Goal: Task Accomplishment & Management: Manage account settings

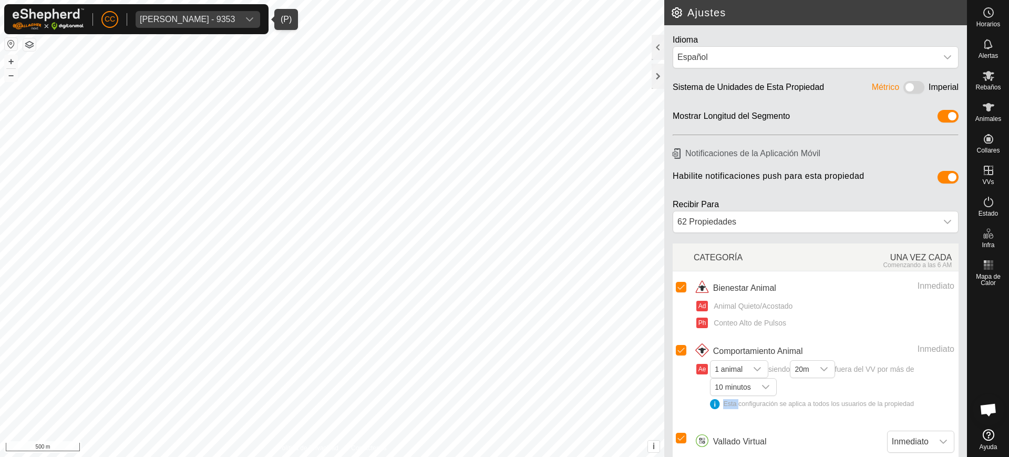
click at [179, 19] on div "[PERSON_NAME] - 9353" at bounding box center [187, 19] width 95 height 8
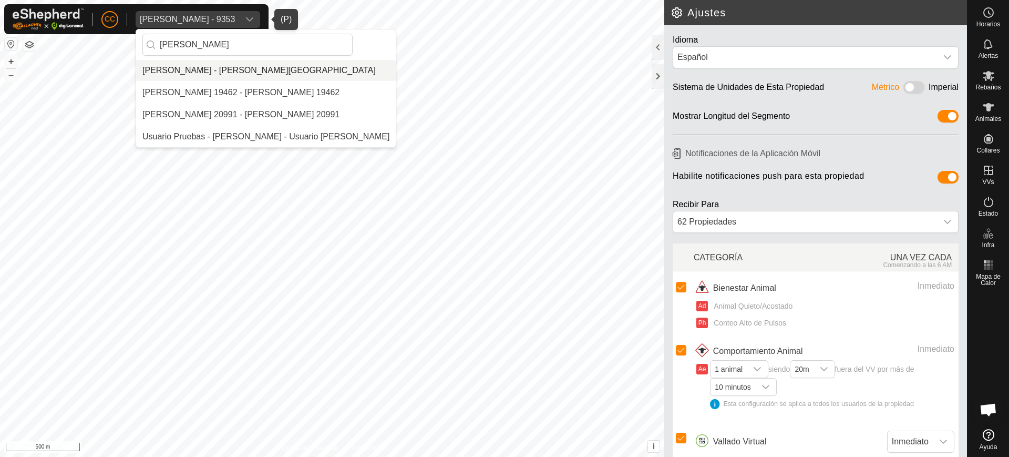
type input "[PERSON_NAME]"
click at [194, 63] on li "[PERSON_NAME] - [PERSON_NAME][GEOGRAPHIC_DATA]" at bounding box center [266, 70] width 260 height 21
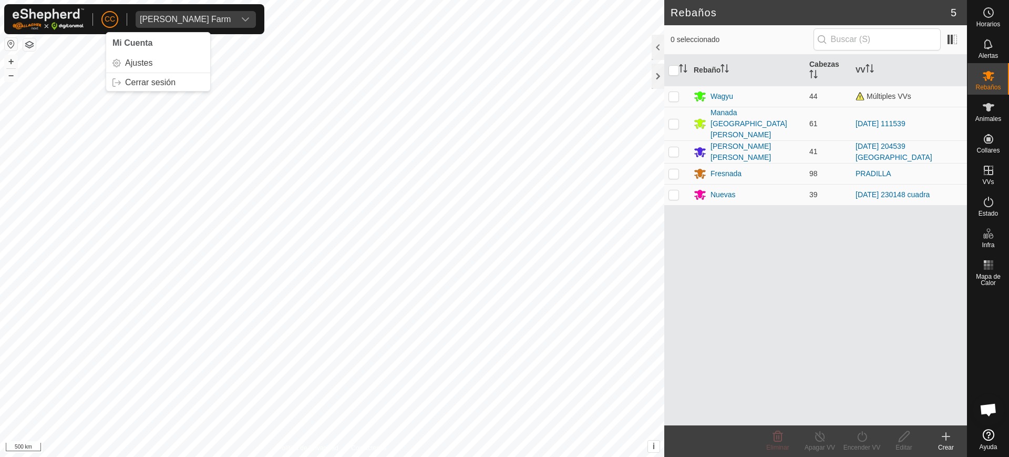
click at [12, 44] on button "button" at bounding box center [11, 44] width 13 height 13
click at [676, 190] on p-checkbox at bounding box center [674, 194] width 11 height 8
checkbox input "true"
click at [822, 440] on icon at bounding box center [819, 436] width 9 height 11
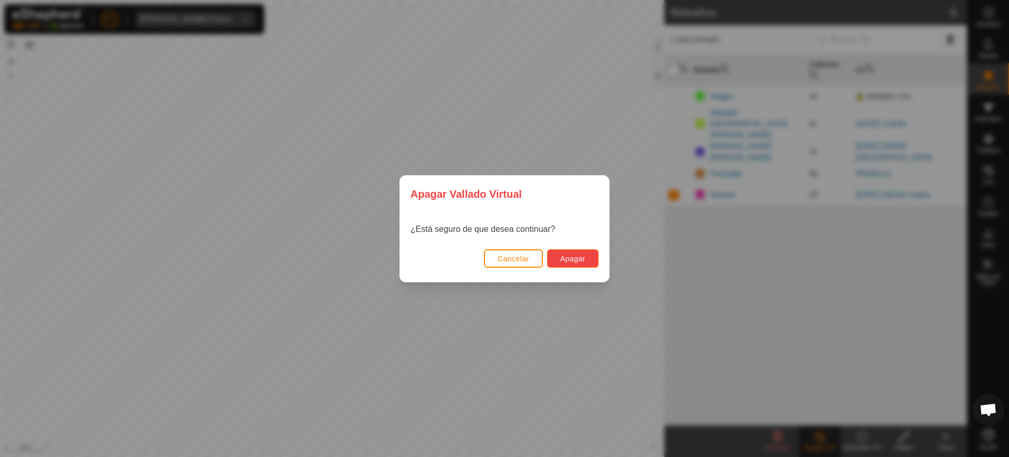
click at [580, 258] on span "Apagar" at bounding box center [572, 258] width 25 height 8
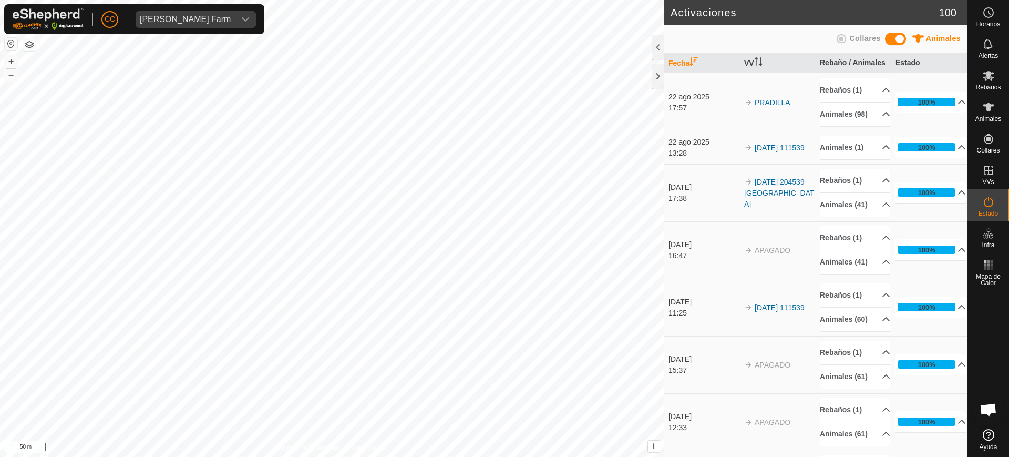
scroll to position [263, 0]
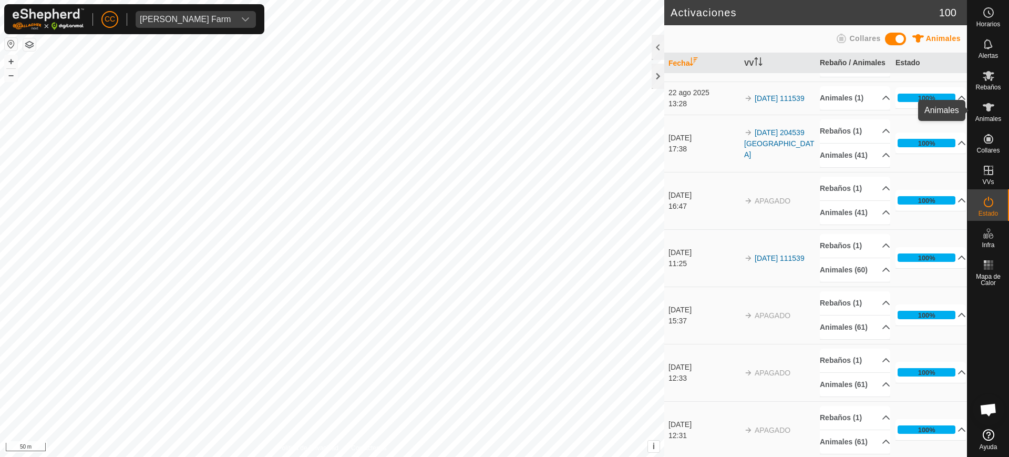
click at [989, 108] on icon at bounding box center [989, 107] width 12 height 8
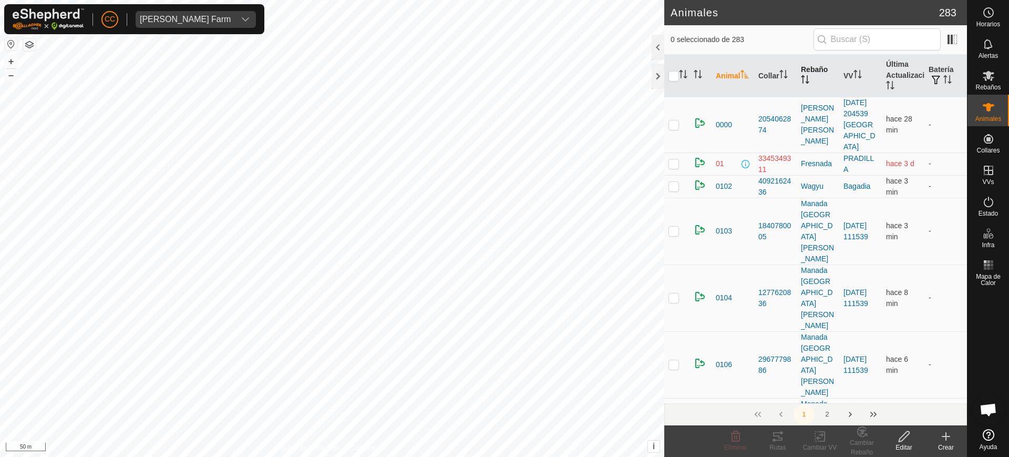
click at [806, 84] on p-sorticon "Activar para ordenar" at bounding box center [805, 81] width 8 height 8
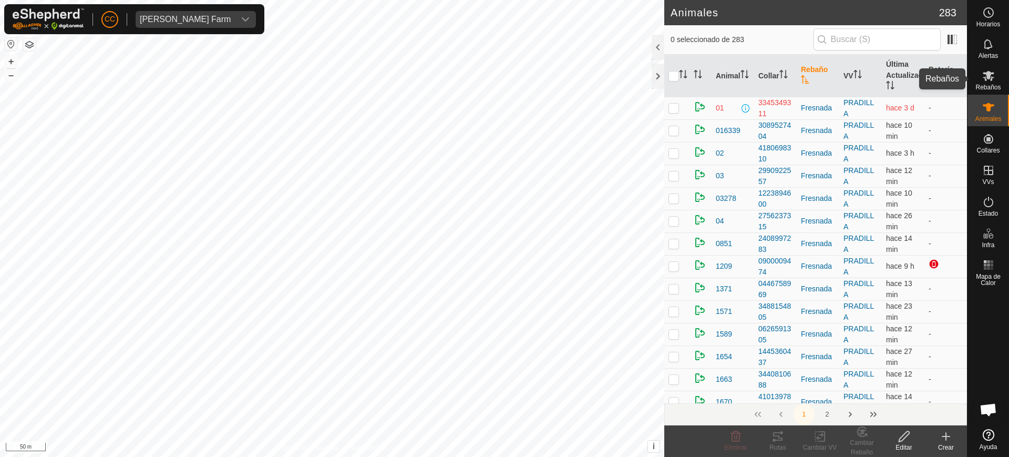
click at [987, 79] on icon at bounding box center [988, 75] width 13 height 13
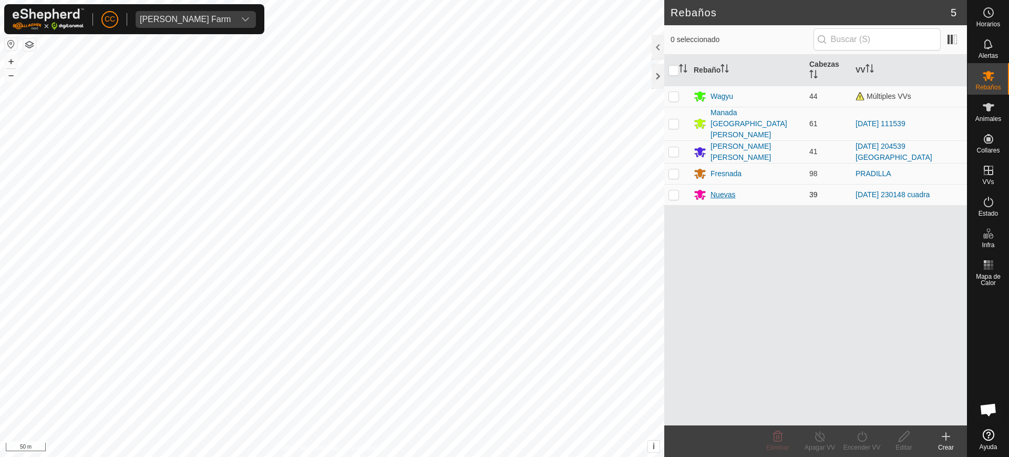
click at [731, 189] on div "Nuevas" at bounding box center [723, 194] width 25 height 11
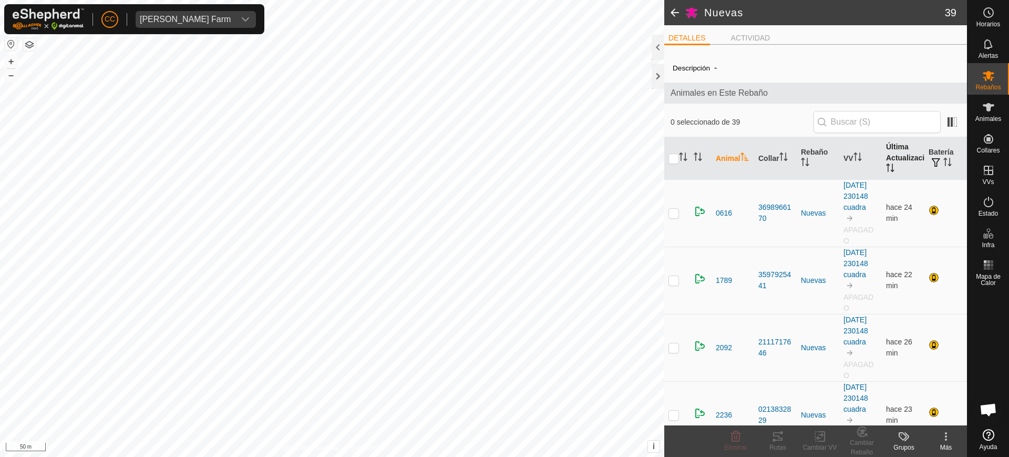
click at [895, 152] on th "Última Actualización" at bounding box center [903, 158] width 43 height 43
click at [986, 113] on icon at bounding box center [988, 107] width 13 height 13
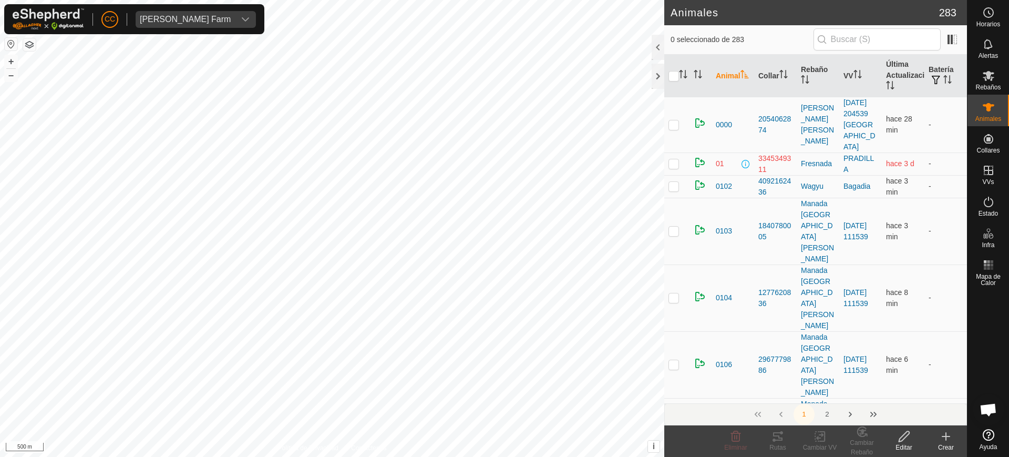
click at [948, 443] on div "Crear" at bounding box center [946, 447] width 42 height 9
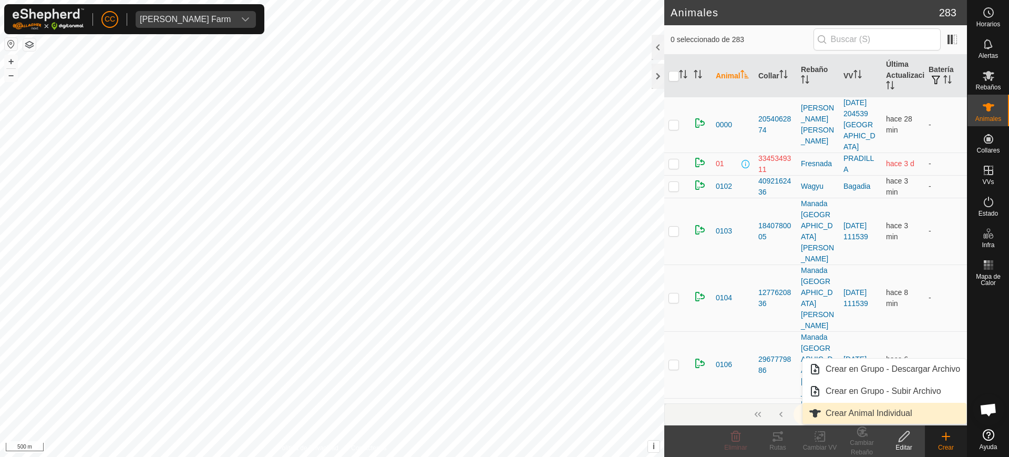
click at [888, 408] on link "Crear Animal Individual" at bounding box center [885, 413] width 164 height 21
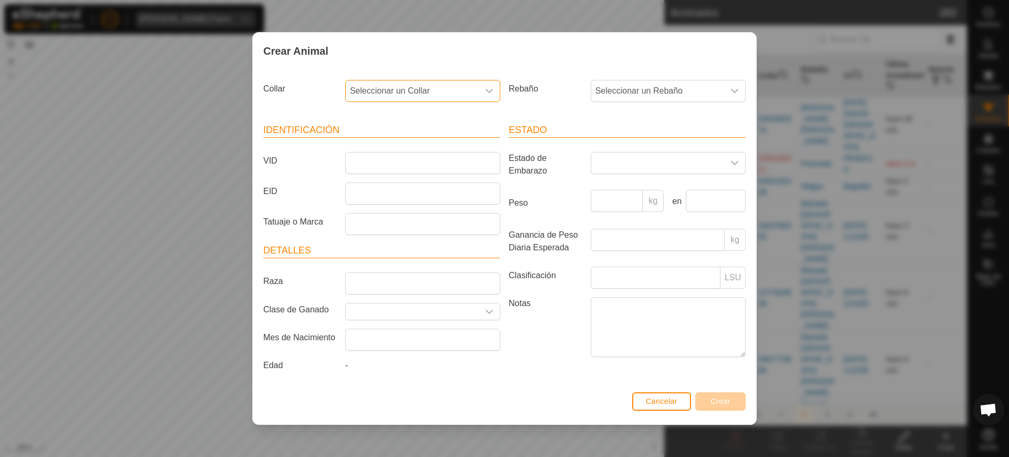
click at [396, 86] on span "Seleccionar un Collar" at bounding box center [412, 90] width 133 height 21
type input "59728"
click at [389, 145] on li "3845659728" at bounding box center [423, 145] width 154 height 21
click at [655, 83] on span "Seleccionar un Rebaño" at bounding box center [657, 90] width 133 height 21
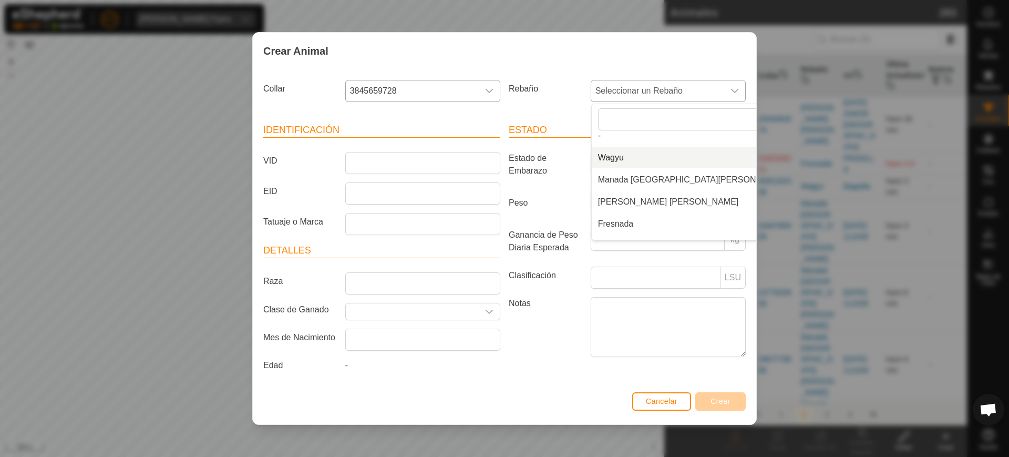
scroll to position [26, 0]
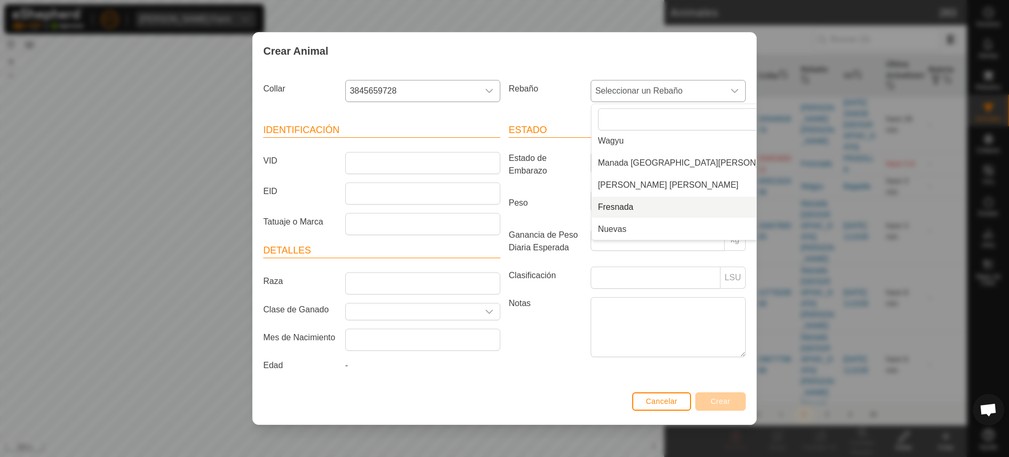
click at [655, 209] on li "Fresnada" at bounding box center [693, 207] width 202 height 21
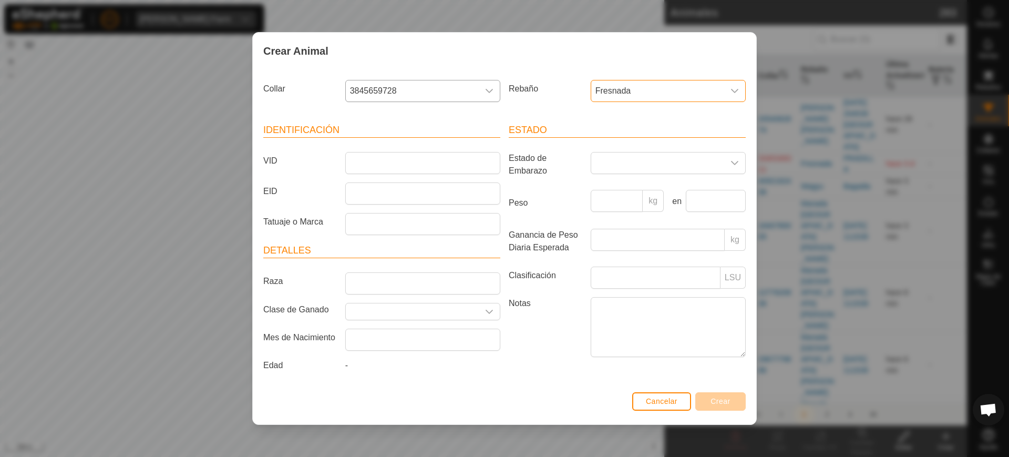
click at [712, 85] on span "Fresnada" at bounding box center [657, 90] width 133 height 21
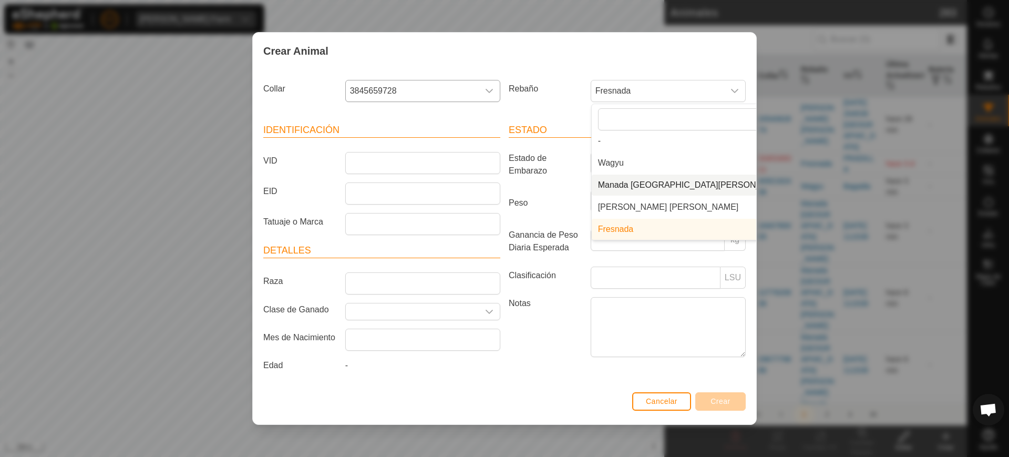
scroll to position [0, 0]
click at [631, 146] on li "-" at bounding box center [693, 145] width 202 height 21
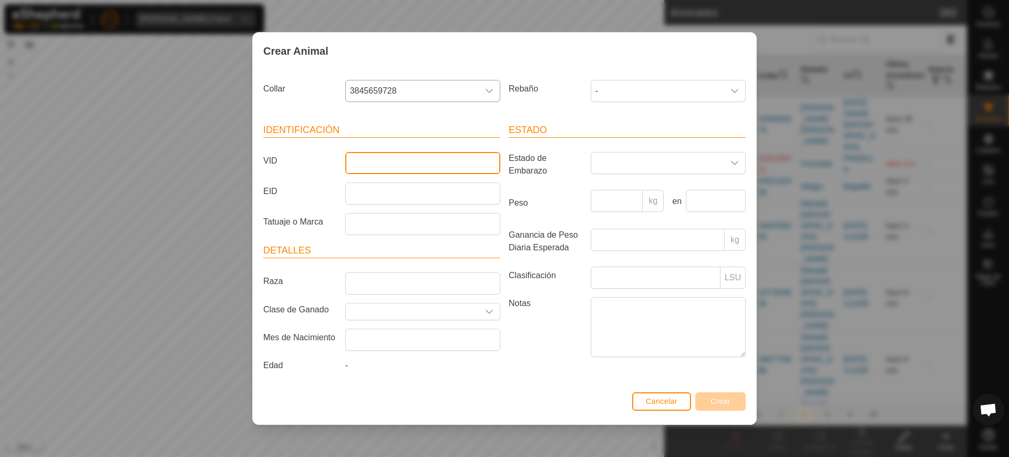
click at [413, 165] on input "VID" at bounding box center [422, 163] width 155 height 22
click at [129, 211] on div "Crear Animal Collar 3845659728 Rebaño - Identificación VID EID Tatuaje o Marca …" at bounding box center [504, 228] width 1009 height 457
click at [642, 396] on button "Cancelar" at bounding box center [661, 401] width 59 height 18
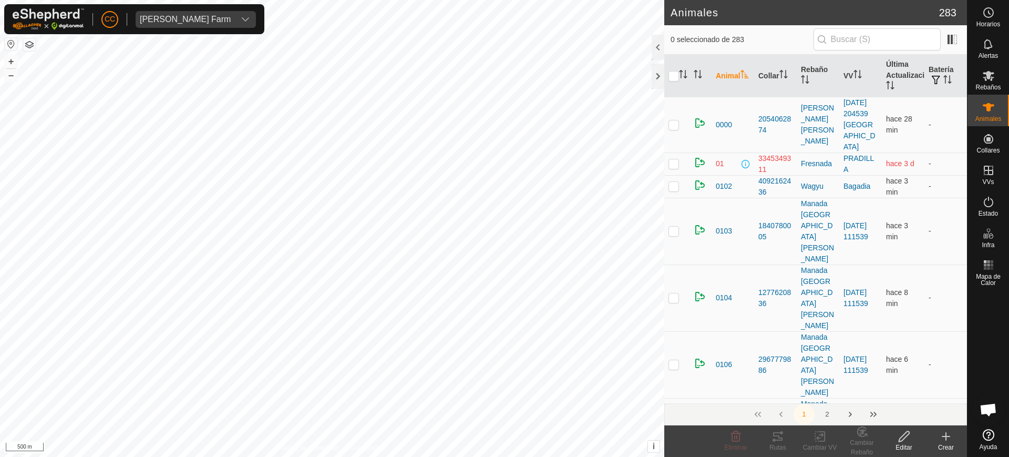
click at [947, 437] on icon at bounding box center [946, 436] width 13 height 13
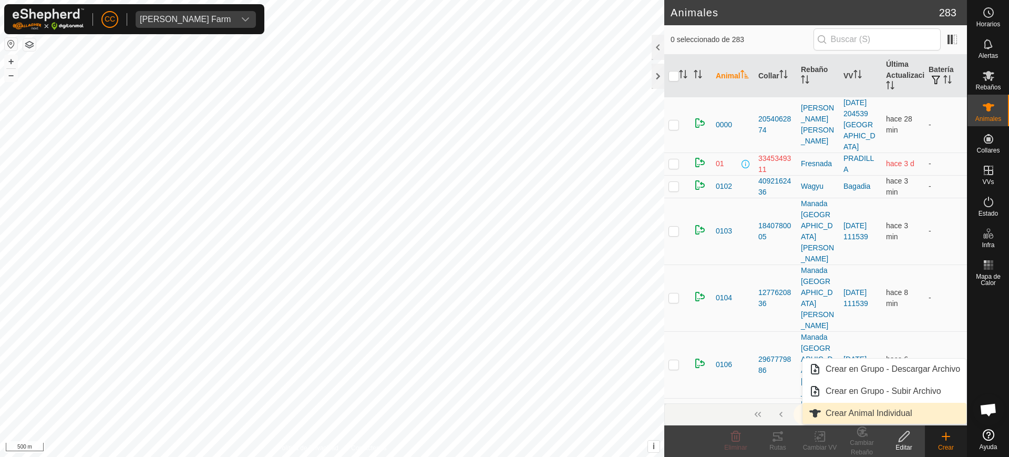
click at [863, 406] on link "Crear Animal Individual" at bounding box center [885, 413] width 164 height 21
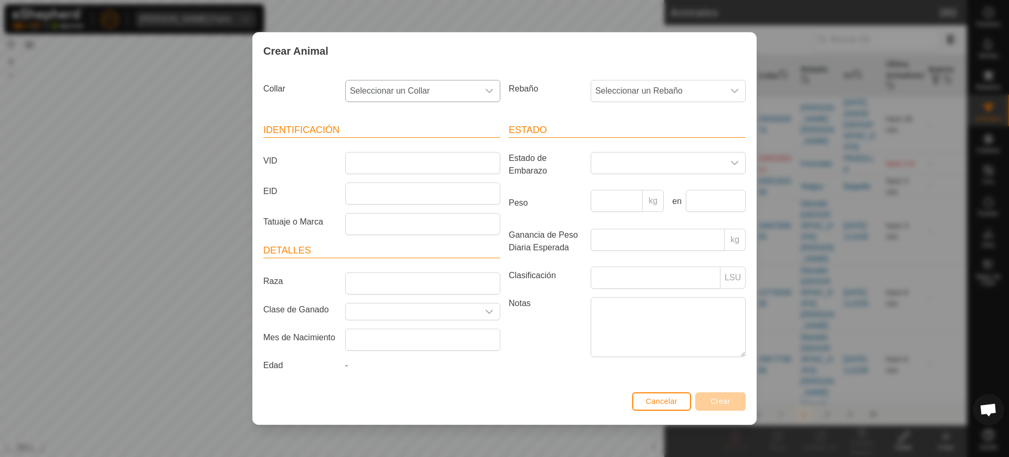
click at [423, 91] on span "Seleccionar un Collar" at bounding box center [412, 90] width 133 height 21
type input "5972"
click at [407, 140] on li "3845659728" at bounding box center [423, 145] width 154 height 21
click at [637, 91] on span "Seleccionar un Rebaño" at bounding box center [657, 90] width 133 height 21
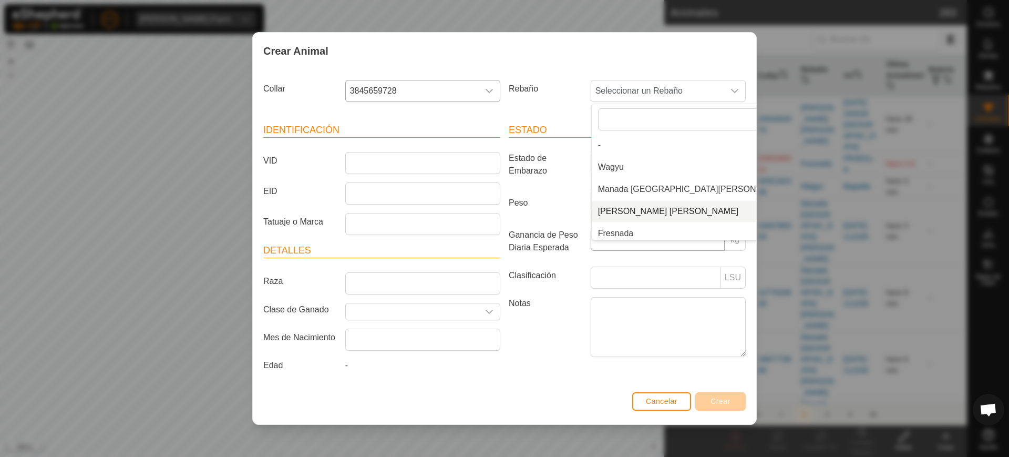
scroll to position [4, 0]
drag, startPoint x: 627, startPoint y: 227, endPoint x: 619, endPoint y: 224, distance: 8.7
click at [627, 226] on li "Fresnada" at bounding box center [693, 229] width 202 height 21
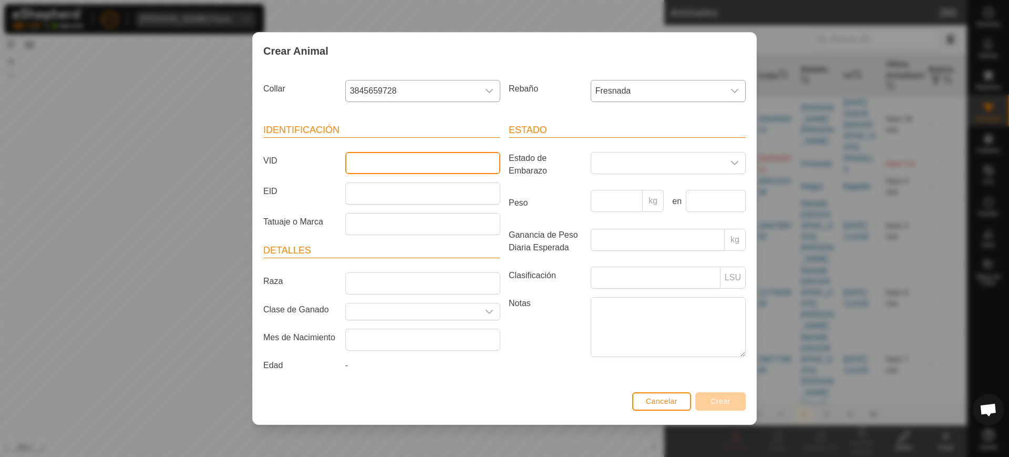
click at [460, 164] on input "VID" at bounding box center [422, 163] width 155 height 22
type input "8412"
click at [720, 403] on span "Crear" at bounding box center [721, 401] width 20 height 8
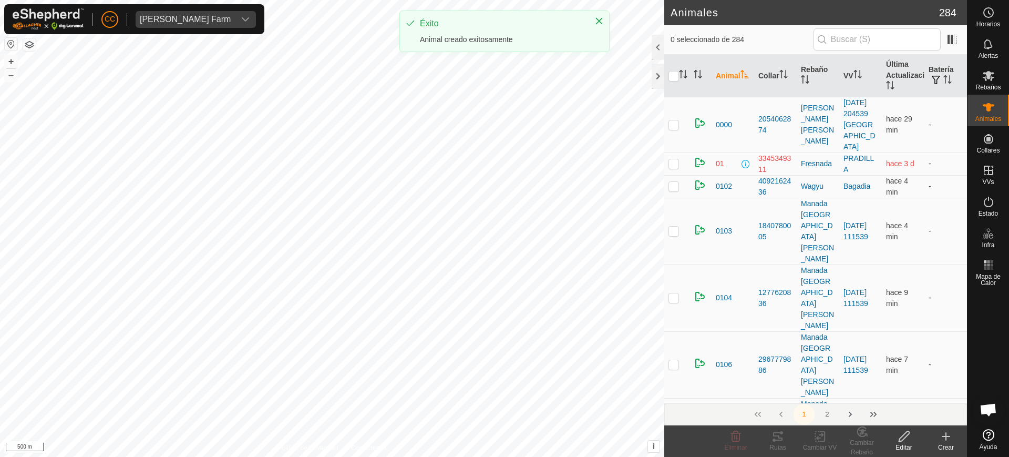
click at [718, 68] on th "Animal" at bounding box center [733, 76] width 43 height 43
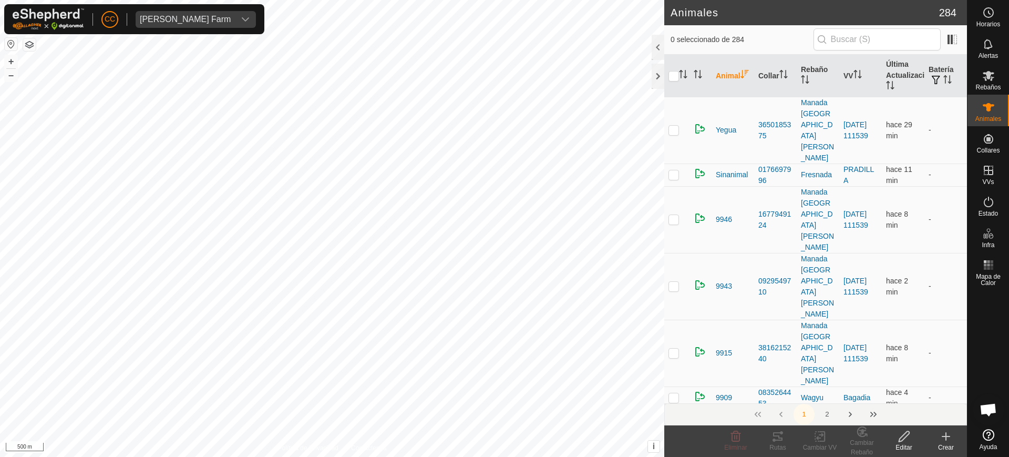
click at [719, 71] on th "Animal" at bounding box center [733, 76] width 43 height 43
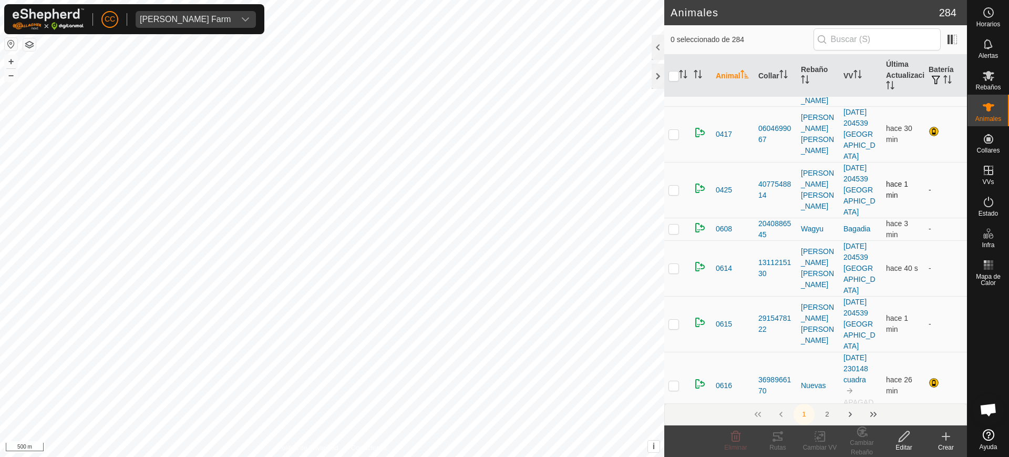
scroll to position [855, 0]
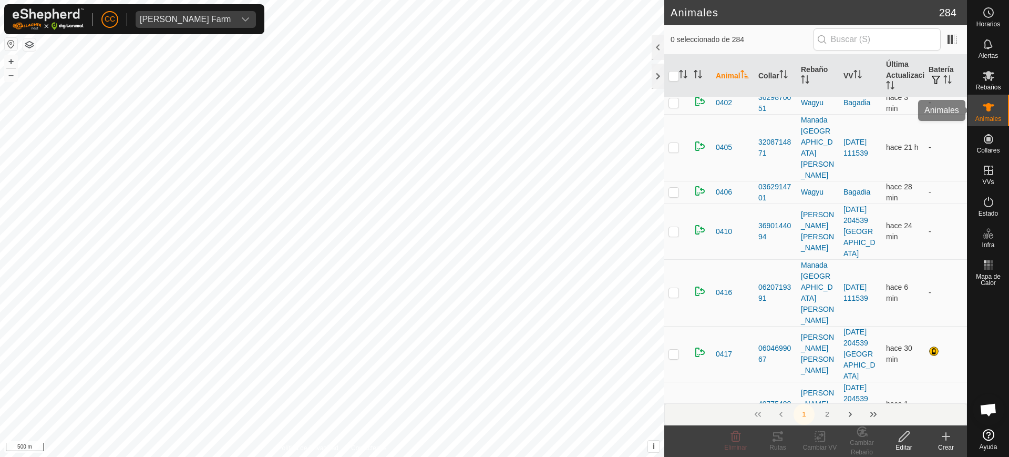
click at [990, 105] on icon at bounding box center [989, 107] width 12 height 8
click at [985, 77] on icon at bounding box center [989, 76] width 12 height 10
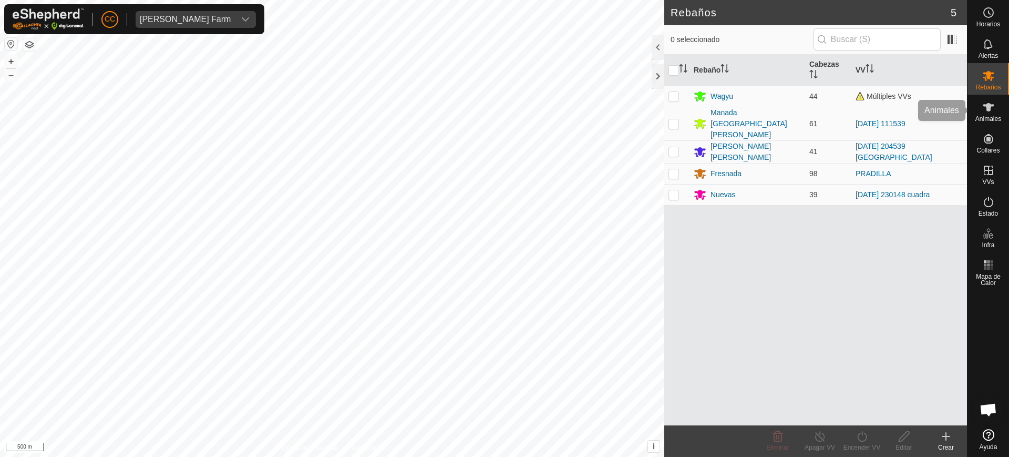
click at [990, 108] on icon at bounding box center [989, 107] width 12 height 8
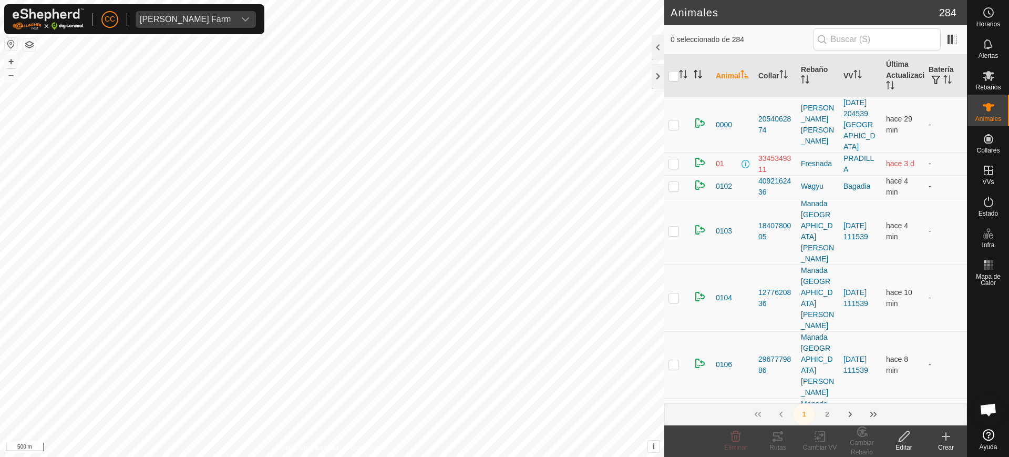
click at [698, 78] on icon "Activar para ordenar" at bounding box center [698, 74] width 8 height 8
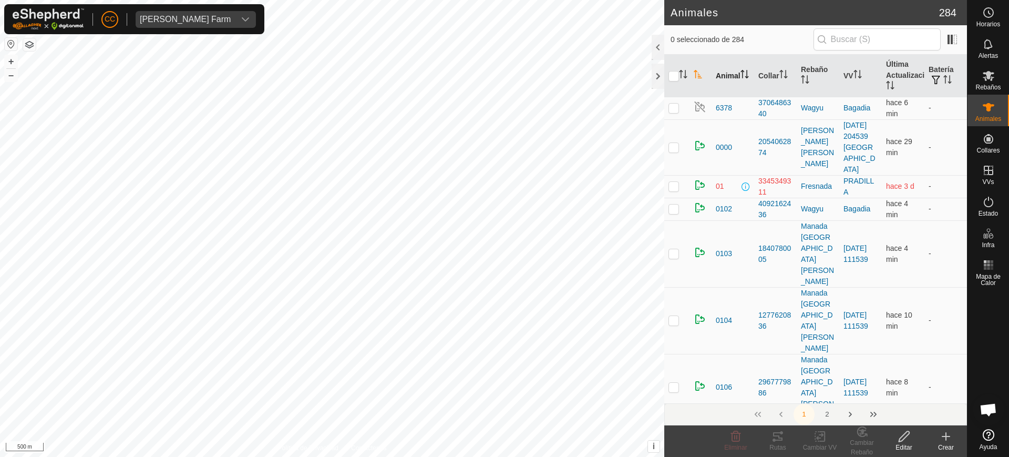
click at [727, 70] on th "Animal" at bounding box center [733, 76] width 43 height 43
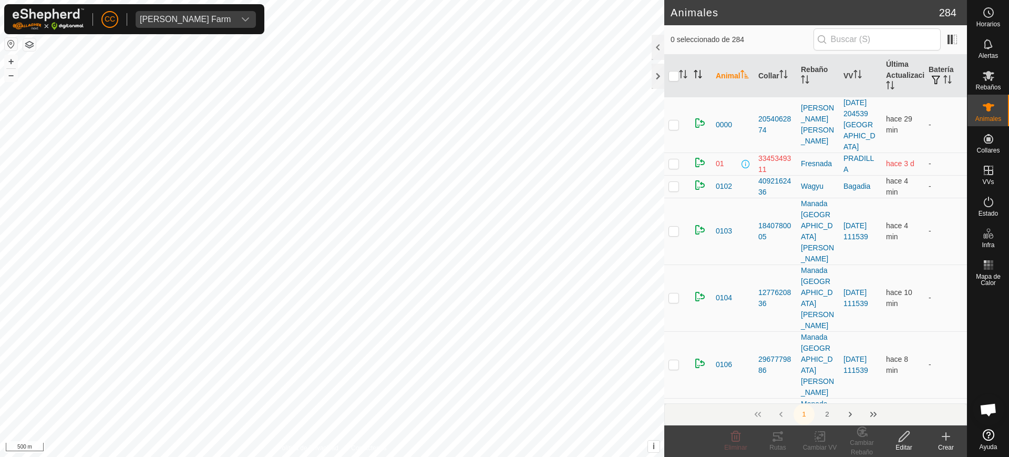
click at [727, 70] on th "Animal" at bounding box center [733, 76] width 43 height 43
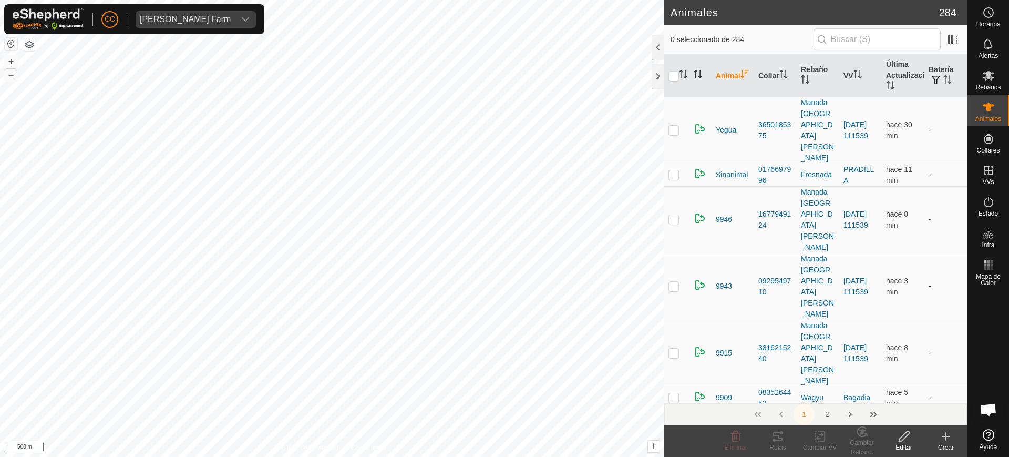
click at [727, 70] on th "Animal" at bounding box center [733, 76] width 43 height 43
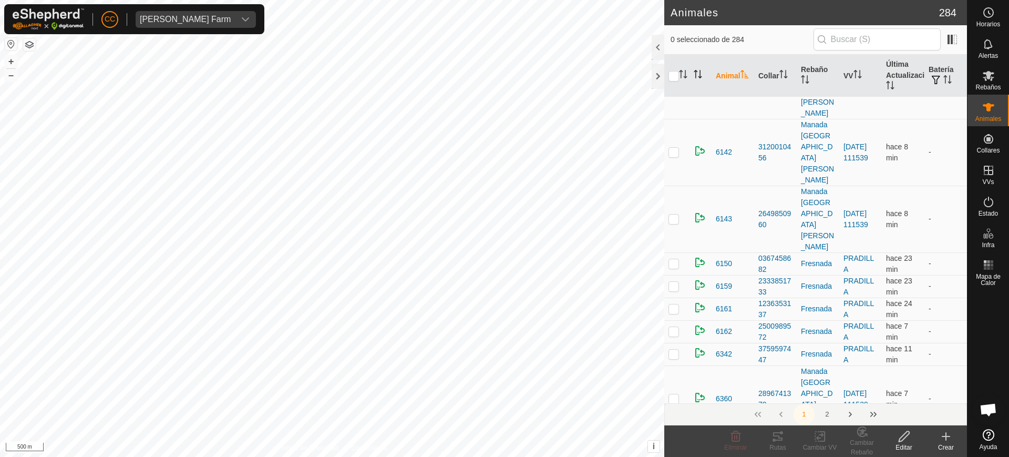
scroll to position [7057, 0]
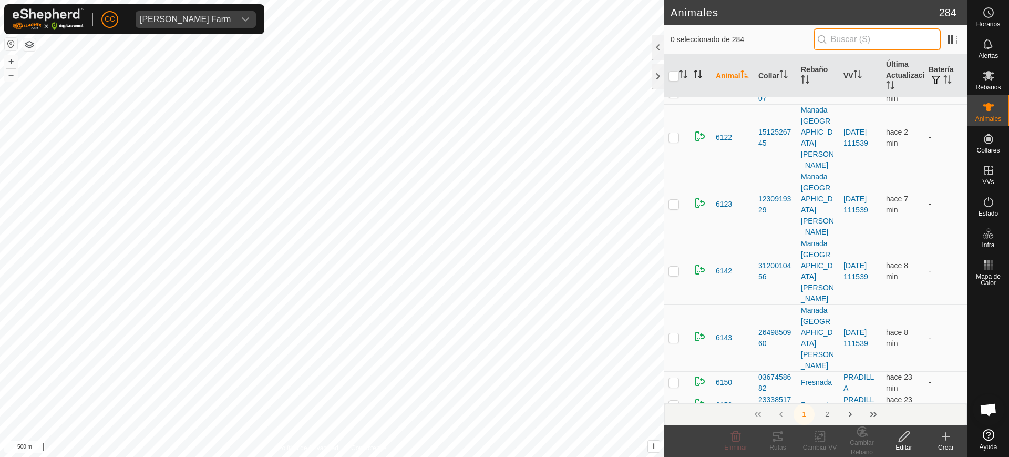
click at [921, 45] on input "text" at bounding box center [877, 39] width 127 height 22
type input "20"
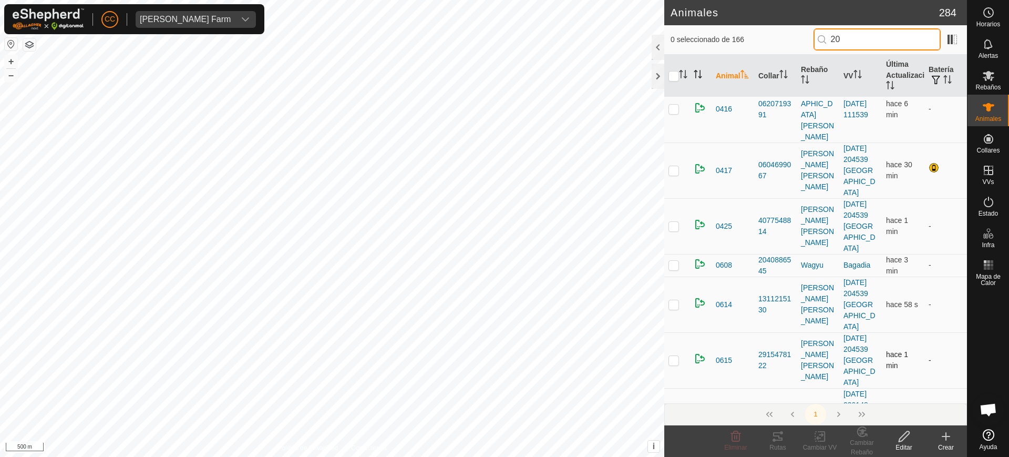
scroll to position [723, 0]
drag, startPoint x: 886, startPoint y: 38, endPoint x: 774, endPoint y: 50, distance: 112.0
click at [774, 50] on div "0 seleccionado de 166 20" at bounding box center [816, 39] width 290 height 22
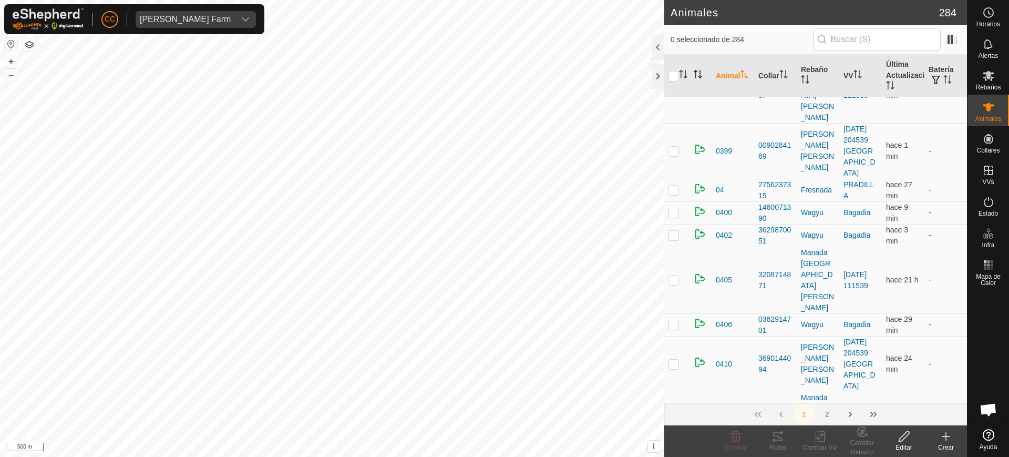
click at [959, 436] on create-svg-icon at bounding box center [946, 436] width 42 height 13
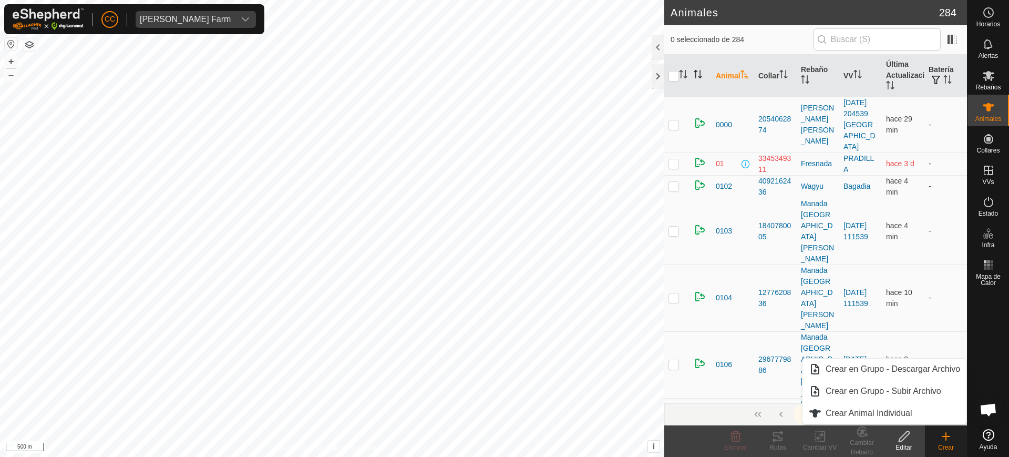
click at [946, 433] on icon at bounding box center [946, 436] width 0 height 7
click at [925, 408] on link "Crear Animal Individual" at bounding box center [885, 413] width 164 height 21
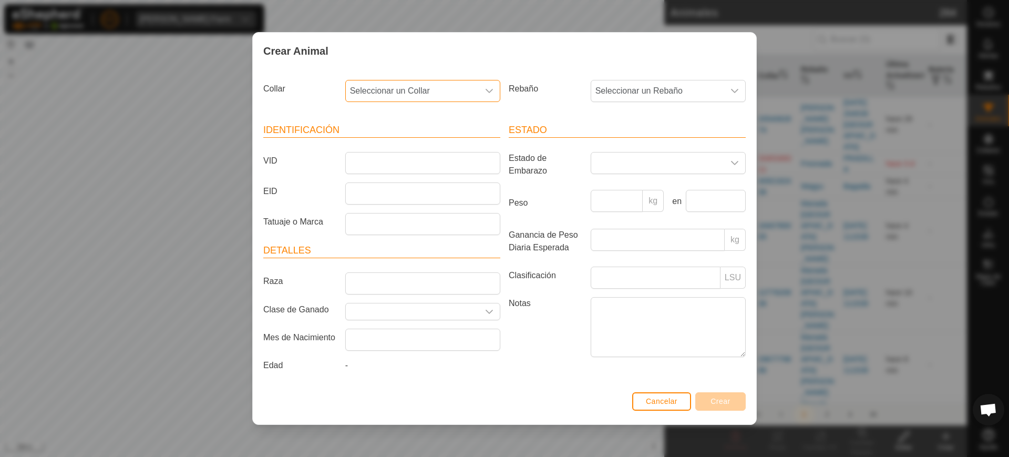
click at [356, 81] on span "Seleccionar un Collar" at bounding box center [412, 90] width 133 height 21
type input "5731"
click at [446, 149] on li "2740057310" at bounding box center [423, 145] width 154 height 21
click at [606, 91] on span "Seleccionar un Rebaño" at bounding box center [657, 90] width 133 height 21
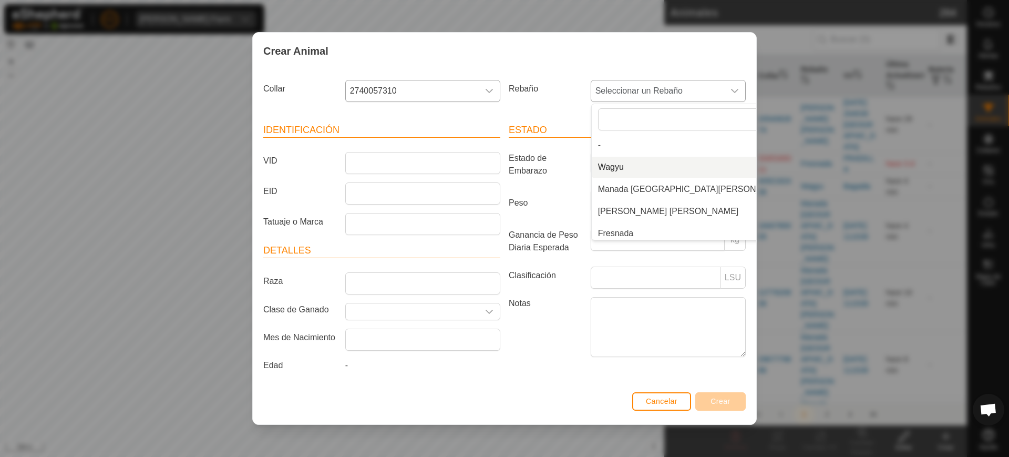
scroll to position [4, 0]
click at [629, 231] on li "Fresnada" at bounding box center [693, 229] width 202 height 21
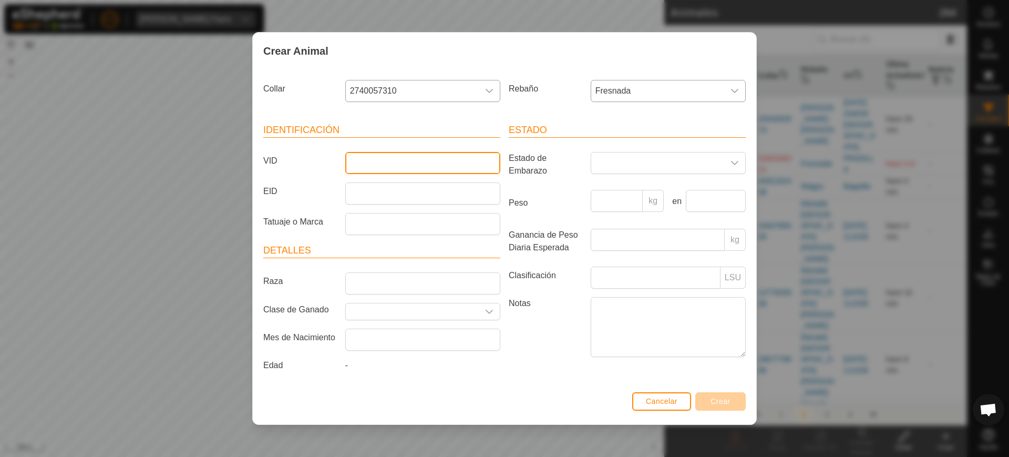
click at [422, 162] on input "VID" at bounding box center [422, 163] width 155 height 22
type input "20"
click at [715, 401] on span "Crear" at bounding box center [721, 401] width 20 height 8
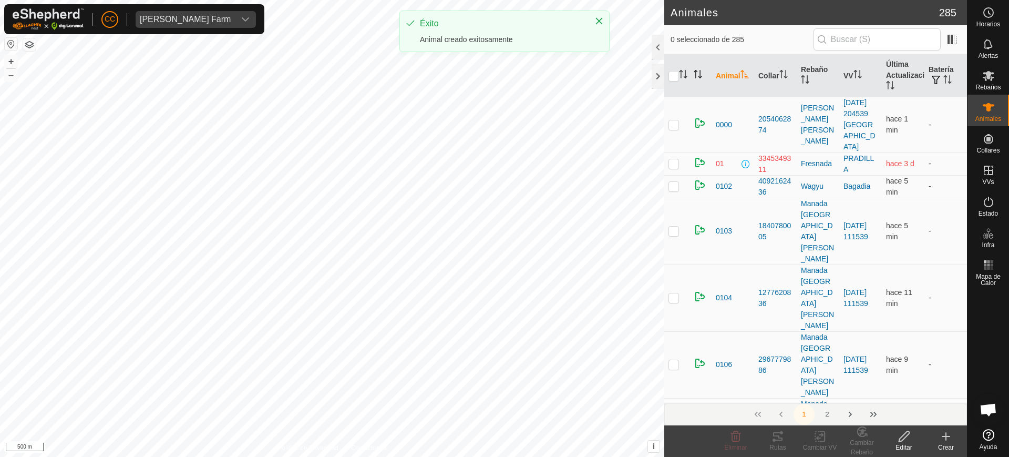
click at [953, 443] on div "Crear" at bounding box center [946, 447] width 42 height 9
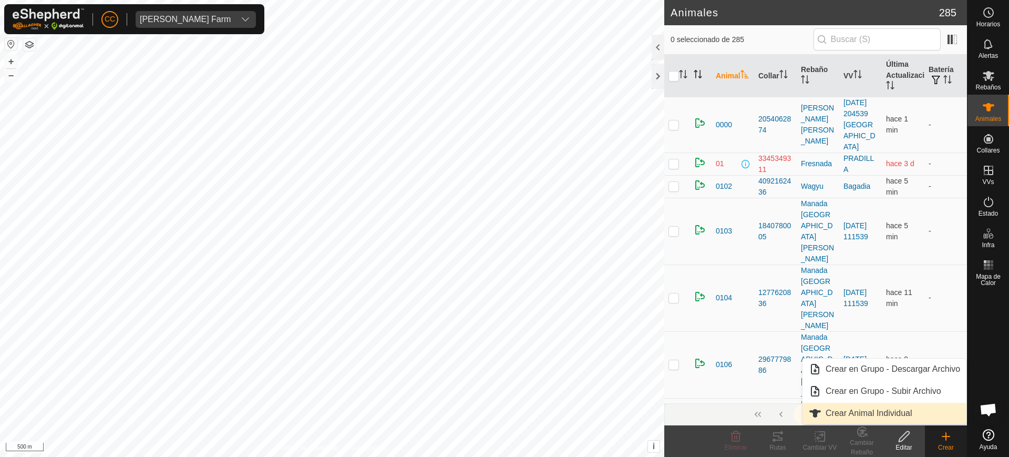
click at [901, 416] on link "Crear Animal Individual" at bounding box center [885, 413] width 164 height 21
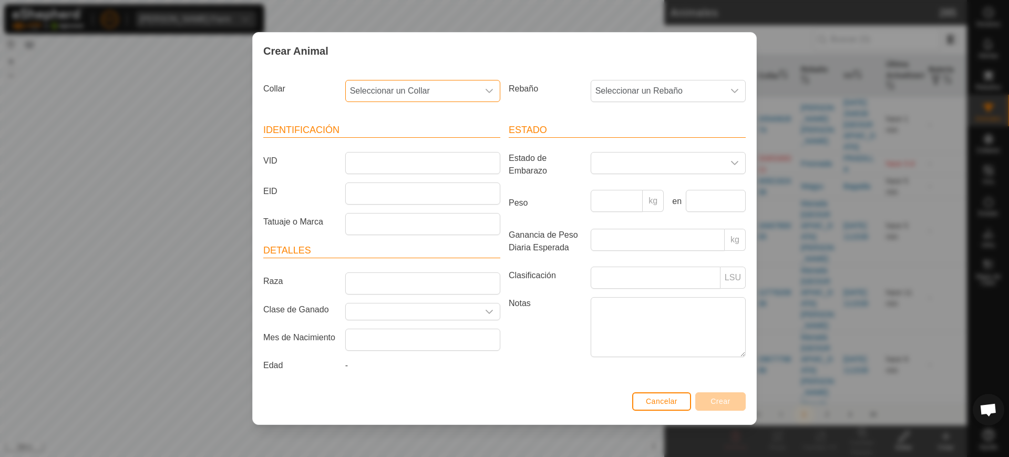
click at [416, 89] on span "Seleccionar un Collar" at bounding box center [412, 90] width 133 height 21
type input "017"
click at [420, 140] on li "3906901707" at bounding box center [423, 145] width 154 height 21
click at [621, 88] on span "Seleccionar un Rebaño" at bounding box center [657, 90] width 133 height 21
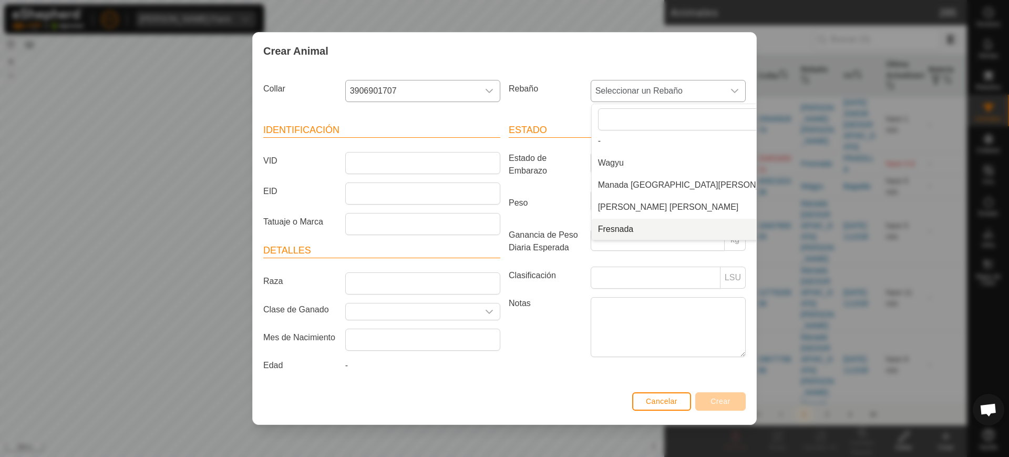
click at [646, 229] on li "Fresnada" at bounding box center [693, 229] width 202 height 21
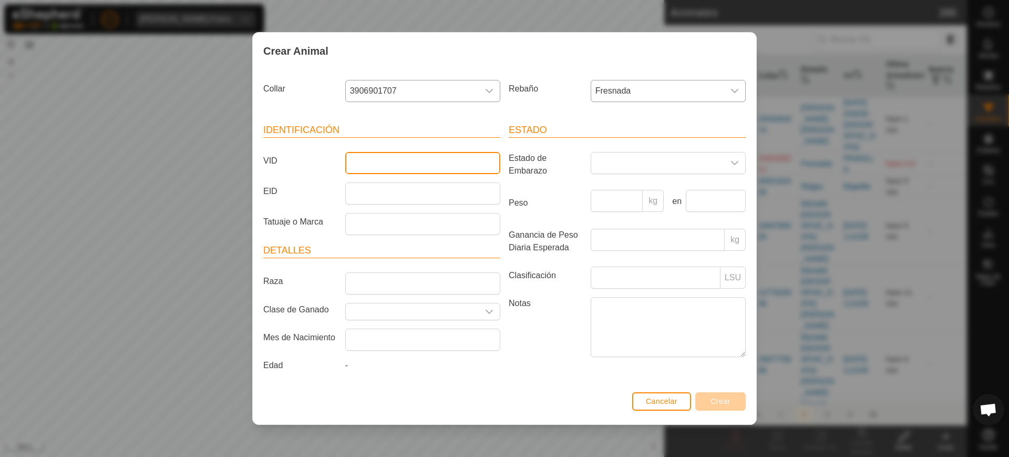
click at [470, 170] on input "VID" at bounding box center [422, 163] width 155 height 22
type input "8201"
click at [724, 407] on button "Crear" at bounding box center [720, 401] width 50 height 18
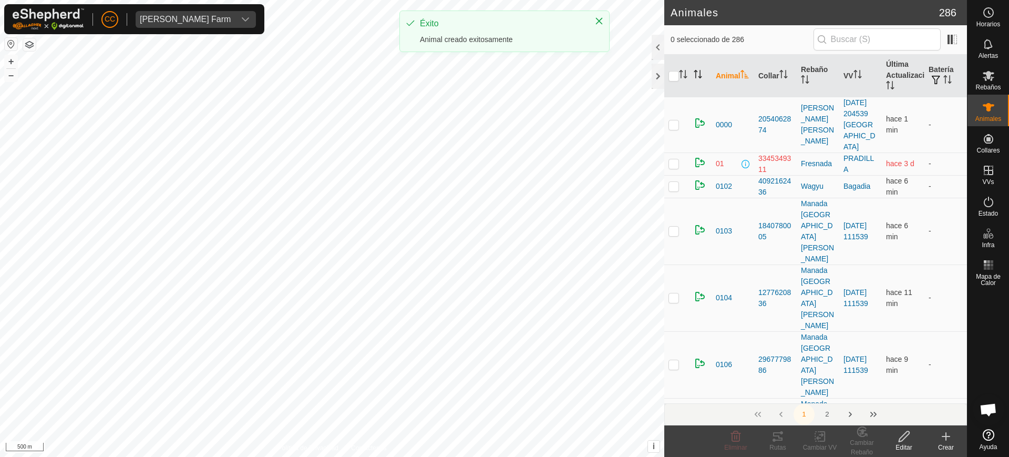
click at [939, 436] on create-svg-icon at bounding box center [946, 436] width 42 height 13
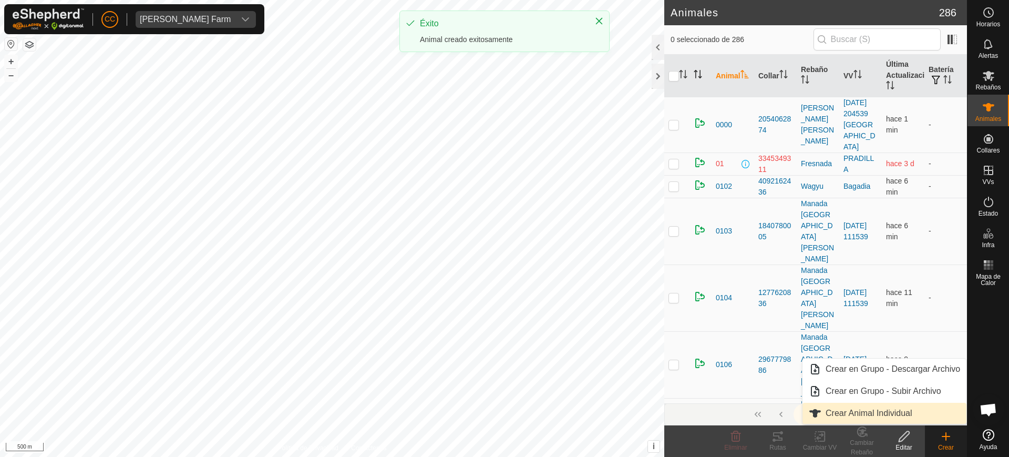
click at [914, 414] on link "Crear Animal Individual" at bounding box center [885, 413] width 164 height 21
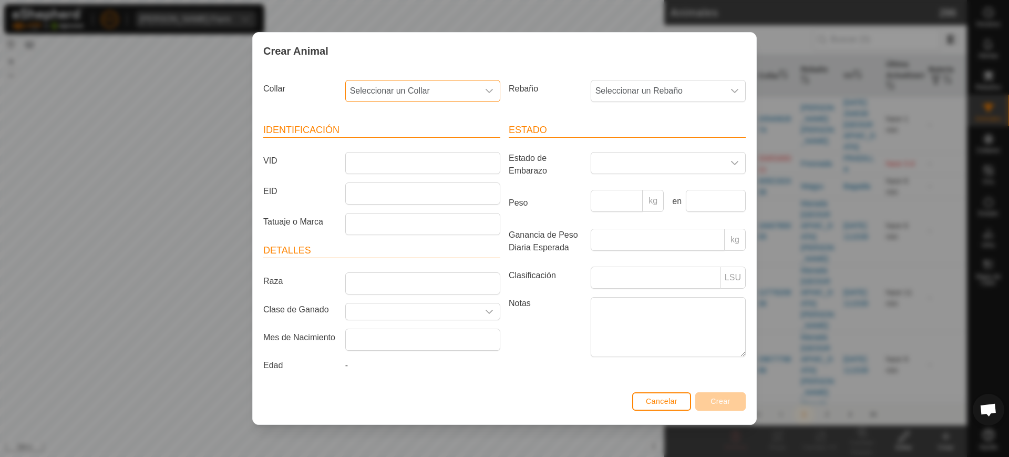
click at [467, 98] on span "Seleccionar un Collar" at bounding box center [412, 90] width 133 height 21
type input "53610"
click at [450, 138] on li "3280453610" at bounding box center [423, 145] width 154 height 21
click at [623, 88] on span "Seleccionar un Rebaño" at bounding box center [657, 90] width 133 height 21
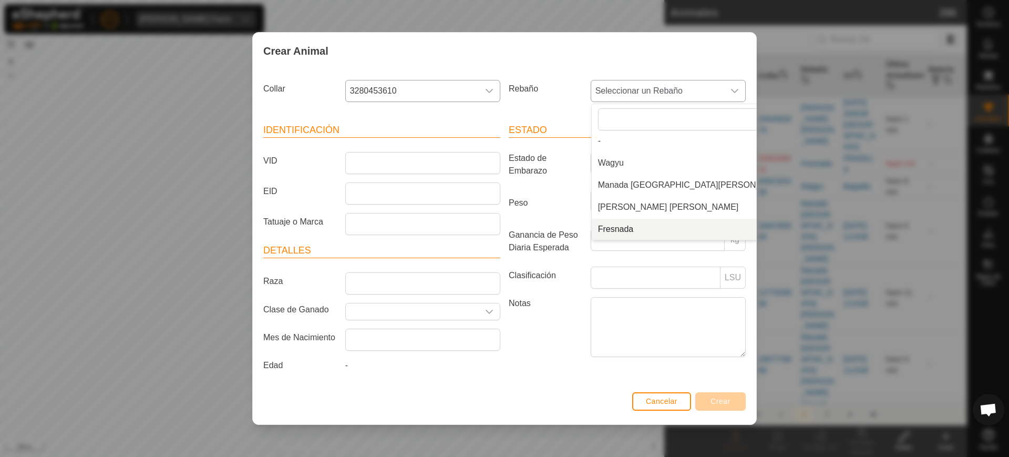
click at [630, 225] on li "Fresnada" at bounding box center [693, 229] width 202 height 21
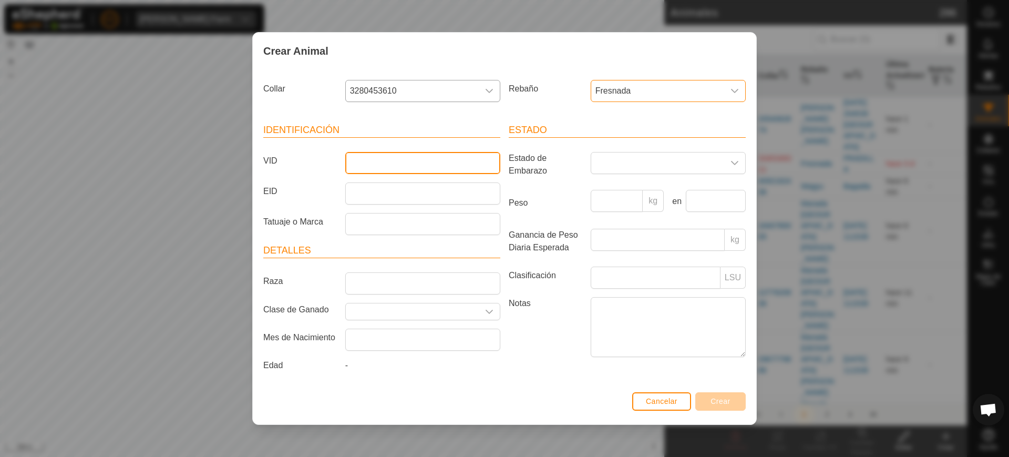
click at [457, 152] on input "VID" at bounding box center [422, 163] width 155 height 22
click at [368, 168] on input "VID" at bounding box center [422, 163] width 155 height 22
type input "2802"
click at [714, 402] on span "Crear" at bounding box center [721, 401] width 20 height 8
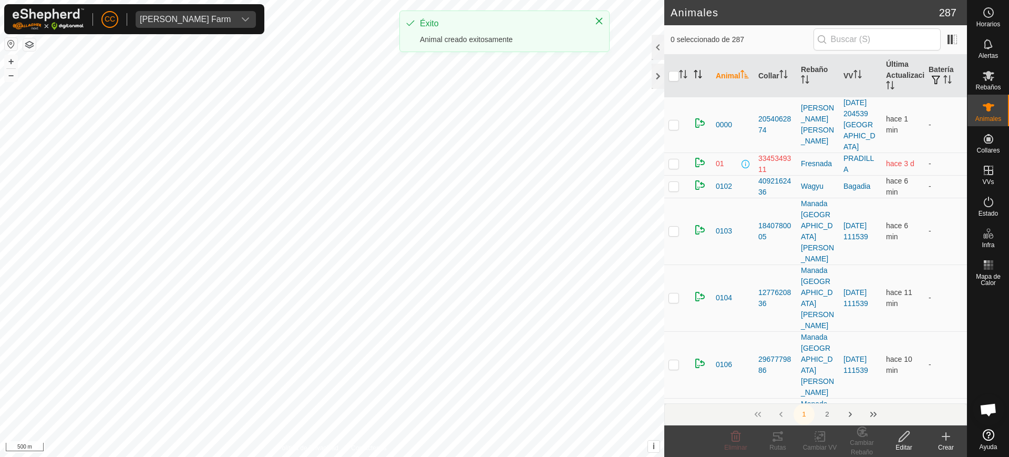
click at [943, 438] on icon at bounding box center [946, 436] width 13 height 13
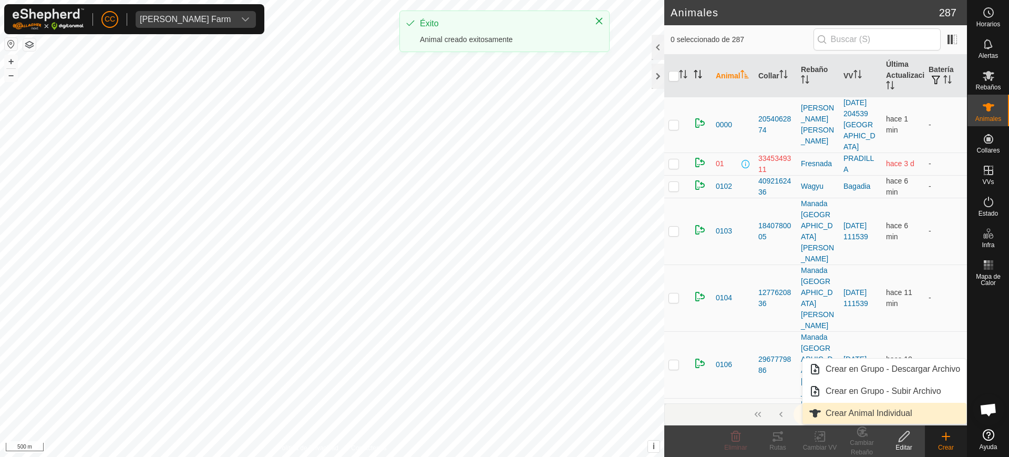
click at [874, 411] on link "Crear Animal Individual" at bounding box center [885, 413] width 164 height 21
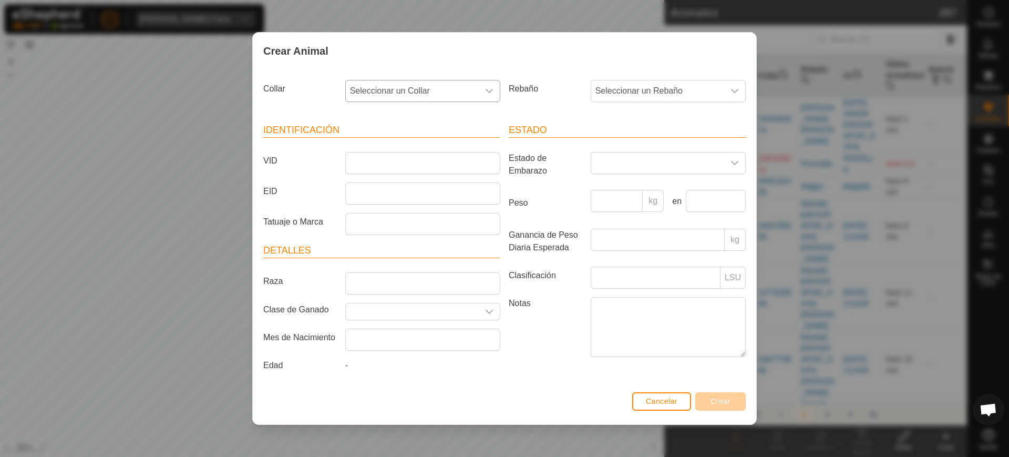
click at [451, 86] on span "Seleccionar un Collar" at bounding box center [412, 90] width 133 height 21
type input "70626"
click at [457, 149] on li "2806670626" at bounding box center [423, 145] width 154 height 21
click at [615, 88] on span "Seleccionar un Rebaño" at bounding box center [657, 90] width 133 height 21
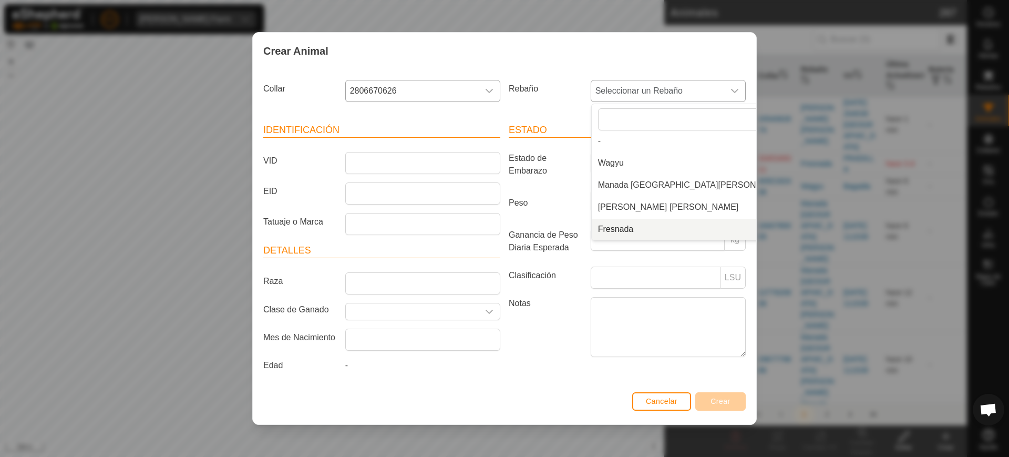
click at [627, 233] on li "Fresnada" at bounding box center [693, 229] width 202 height 21
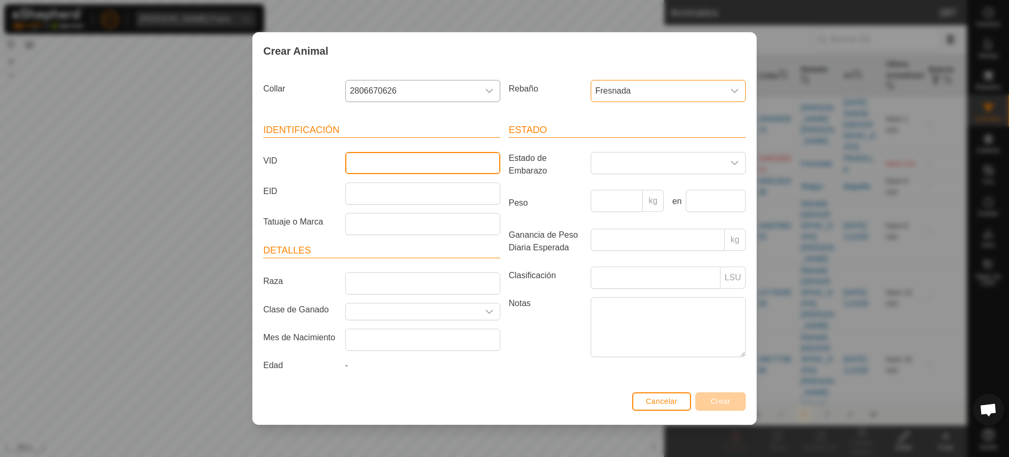
click at [459, 161] on input "VID" at bounding box center [422, 163] width 155 height 22
type input "2877"
click at [714, 400] on span "Crear" at bounding box center [721, 401] width 20 height 8
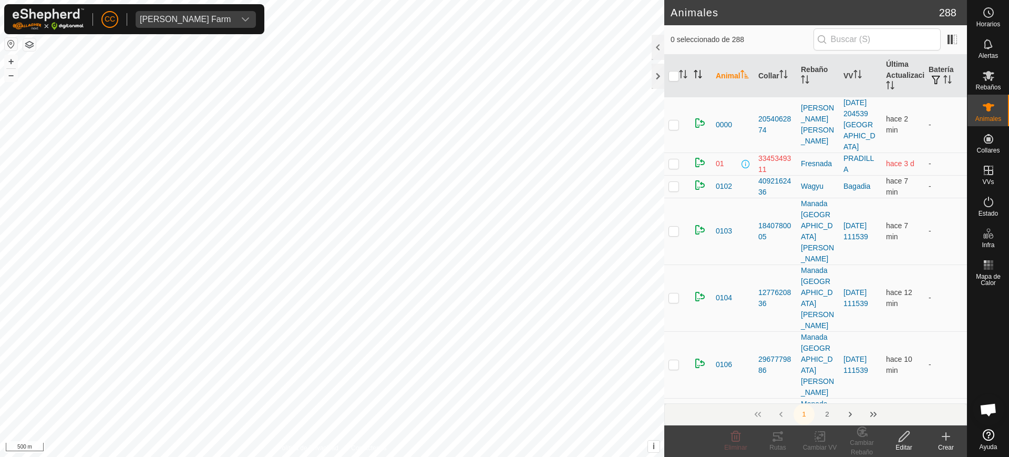
click at [944, 441] on icon at bounding box center [946, 436] width 13 height 13
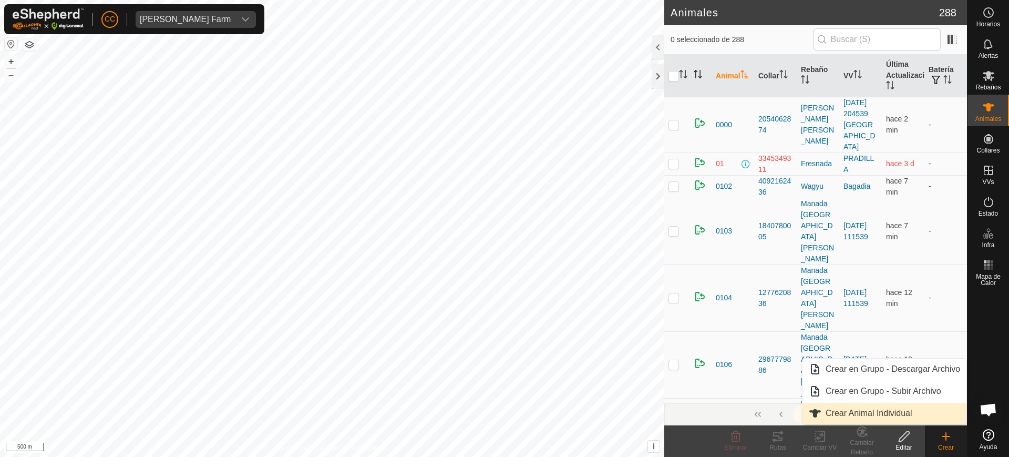
click at [898, 408] on link "Crear Animal Individual" at bounding box center [885, 413] width 164 height 21
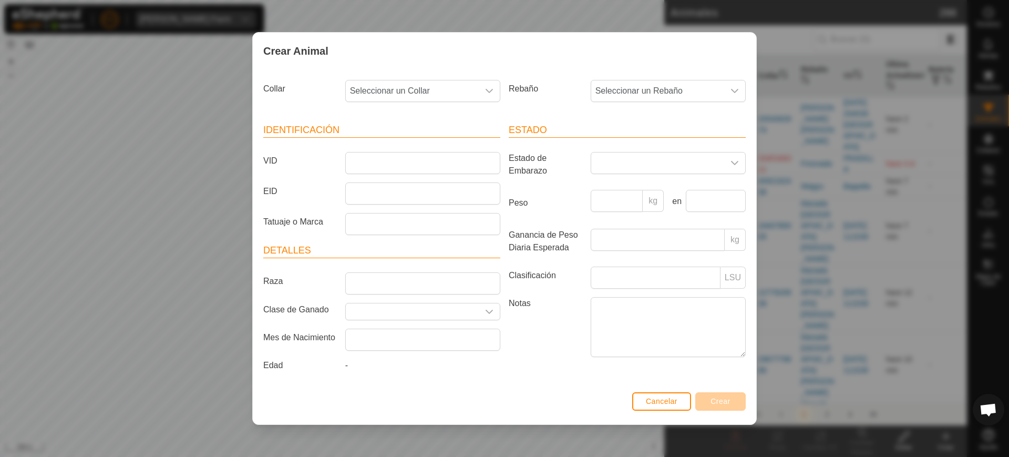
click at [462, 78] on div "Collar Seleccionar un Collar" at bounding box center [381, 95] width 245 height 39
click at [462, 87] on span "Seleccionar un Collar" at bounding box center [412, 90] width 133 height 21
type input "32965"
drag, startPoint x: 428, startPoint y: 146, endPoint x: 535, endPoint y: 106, distance: 113.4
click at [428, 146] on li "3943632965" at bounding box center [423, 145] width 154 height 21
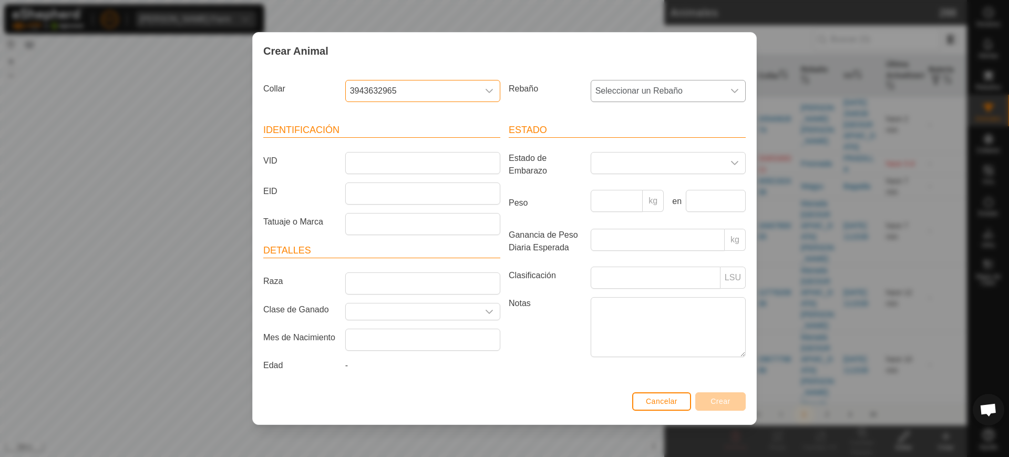
click at [645, 85] on span "Seleccionar un Rebaño" at bounding box center [657, 90] width 133 height 21
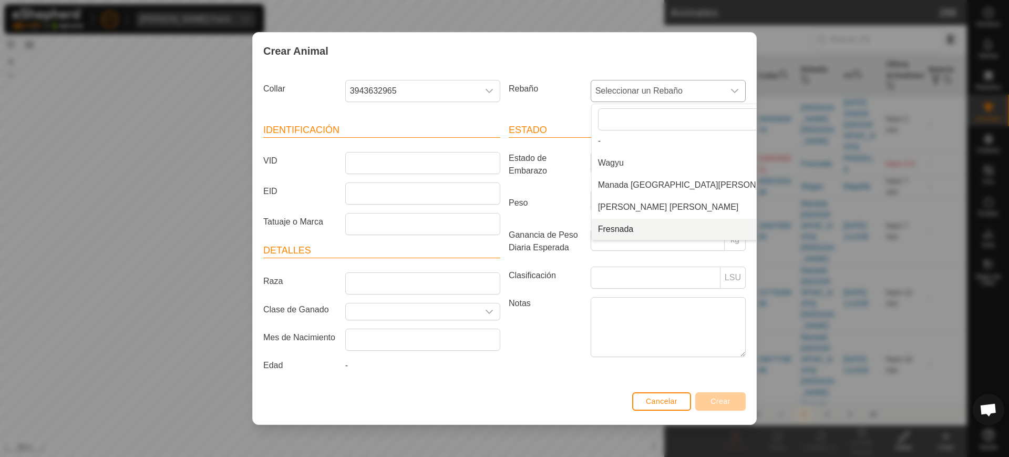
click at [625, 232] on li "Fresnada" at bounding box center [693, 229] width 202 height 21
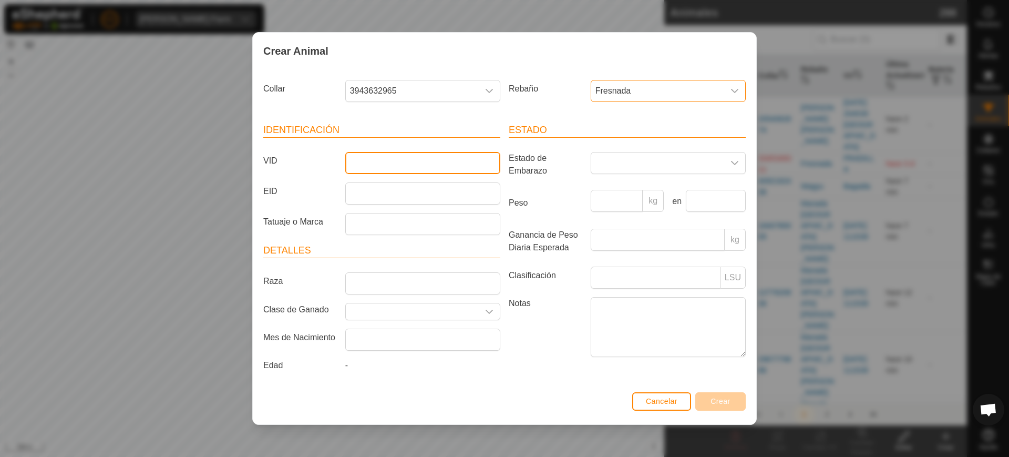
click at [416, 168] on input "VID" at bounding box center [422, 163] width 155 height 22
type input "2370"
click at [712, 401] on span "Crear" at bounding box center [721, 401] width 20 height 8
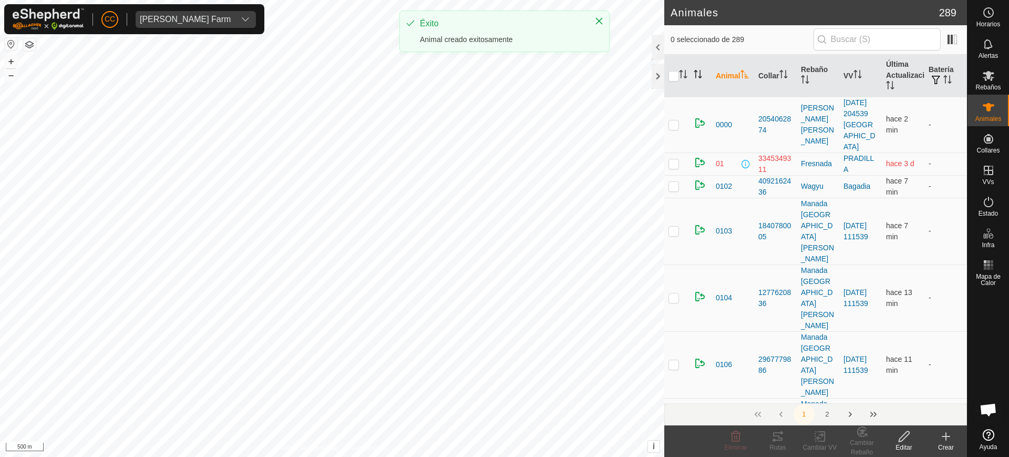
click at [950, 437] on icon at bounding box center [946, 436] width 13 height 13
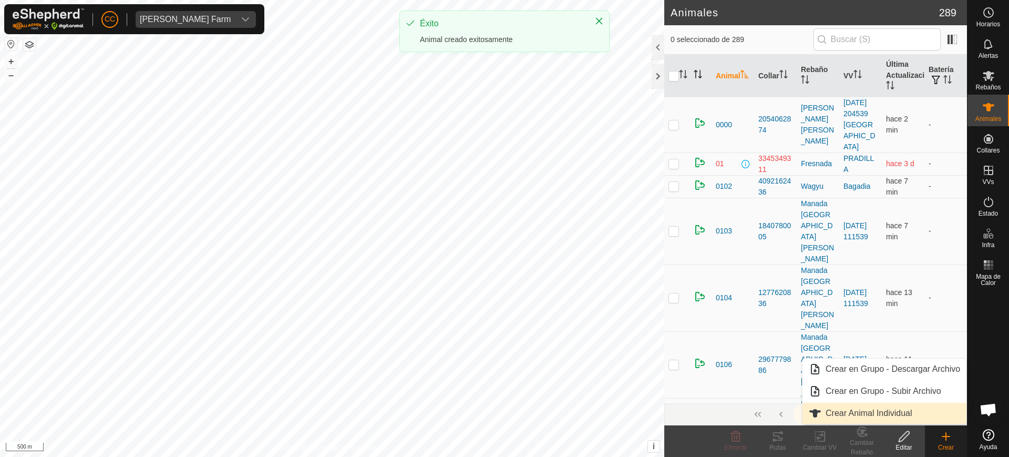
click at [916, 418] on link "Crear Animal Individual" at bounding box center [885, 413] width 164 height 21
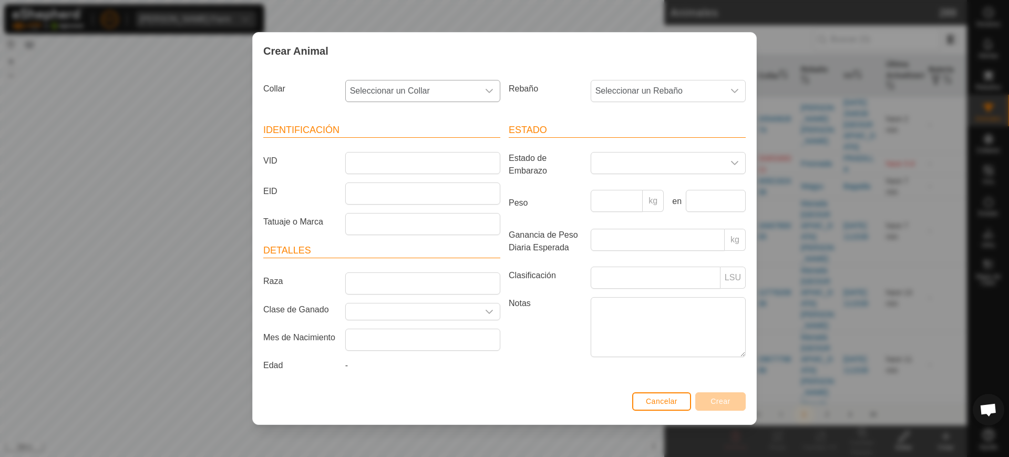
click at [489, 86] on div "dropdown trigger" at bounding box center [489, 90] width 21 height 21
type input "12742"
click at [437, 145] on li "4105212742" at bounding box center [423, 145] width 154 height 21
click at [599, 93] on span "Seleccionar un Rebaño" at bounding box center [657, 90] width 133 height 21
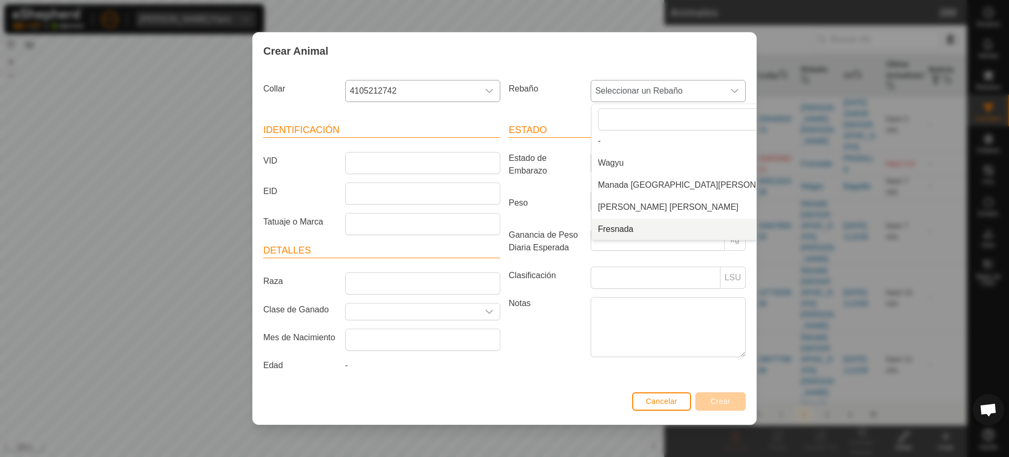
click at [630, 237] on li "Fresnada" at bounding box center [693, 229] width 202 height 21
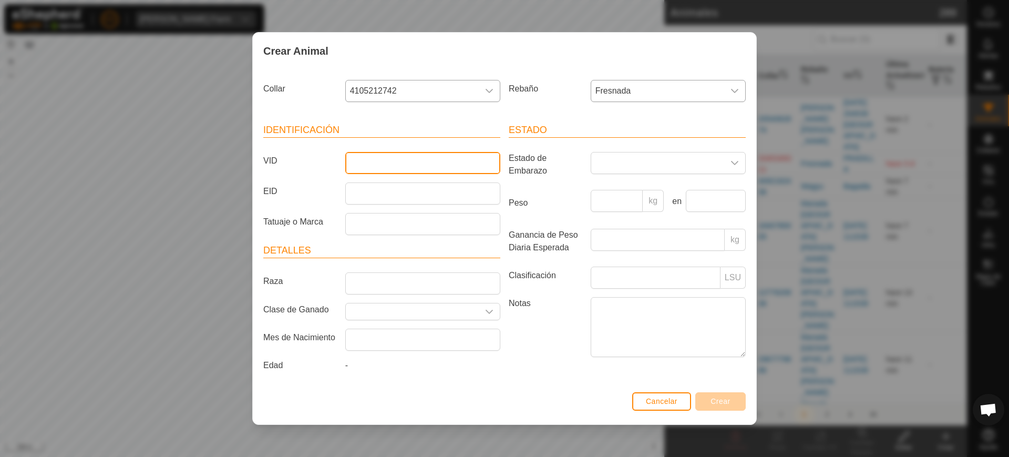
click at [465, 162] on input "VID" at bounding box center [422, 163] width 155 height 22
type input "3987"
click at [732, 404] on button "Crear" at bounding box center [720, 401] width 50 height 18
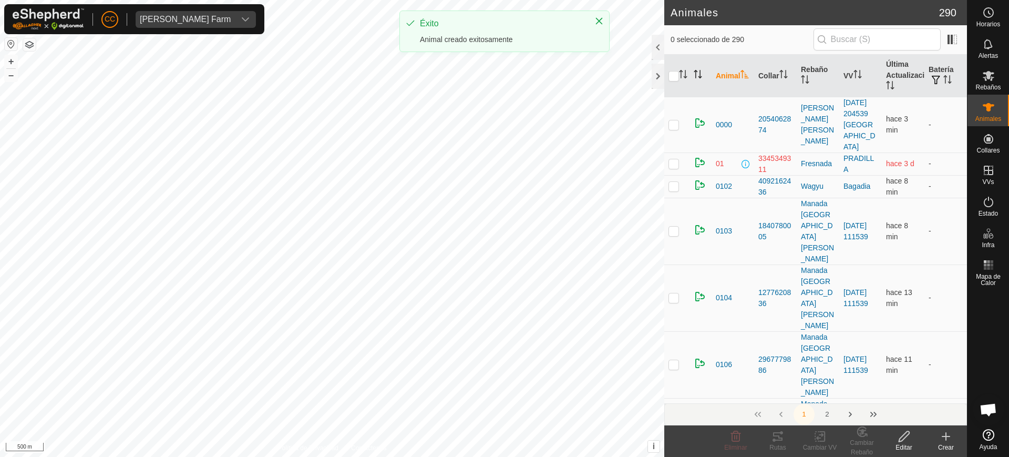
click at [952, 439] on create-svg-icon at bounding box center [946, 436] width 42 height 13
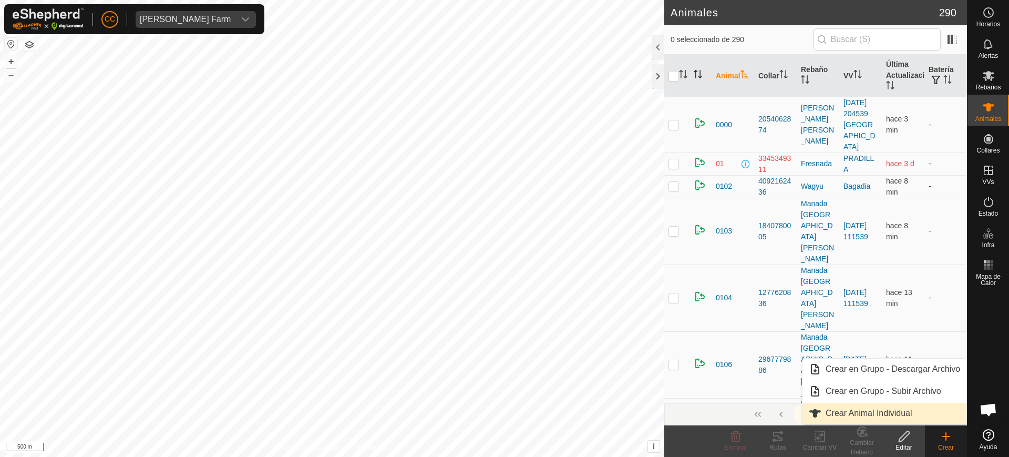
click at [850, 407] on link "Crear Animal Individual" at bounding box center [885, 413] width 164 height 21
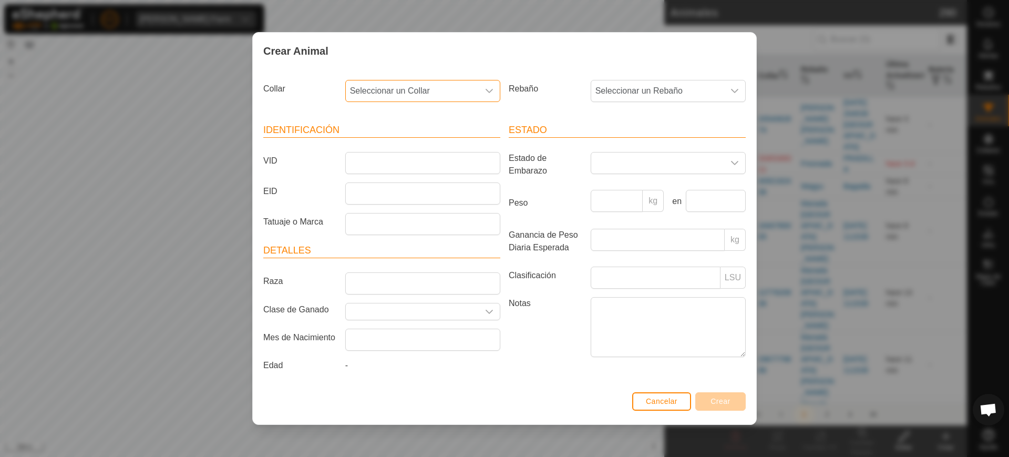
click at [455, 86] on span "Seleccionar un Collar" at bounding box center [412, 90] width 133 height 21
type input "42203"
click at [439, 144] on li "3161442203" at bounding box center [423, 145] width 154 height 21
click at [675, 78] on div "Rebaño Seleccionar un Rebaño" at bounding box center [627, 95] width 245 height 39
click at [675, 90] on span "Seleccionar un Rebaño" at bounding box center [657, 90] width 133 height 21
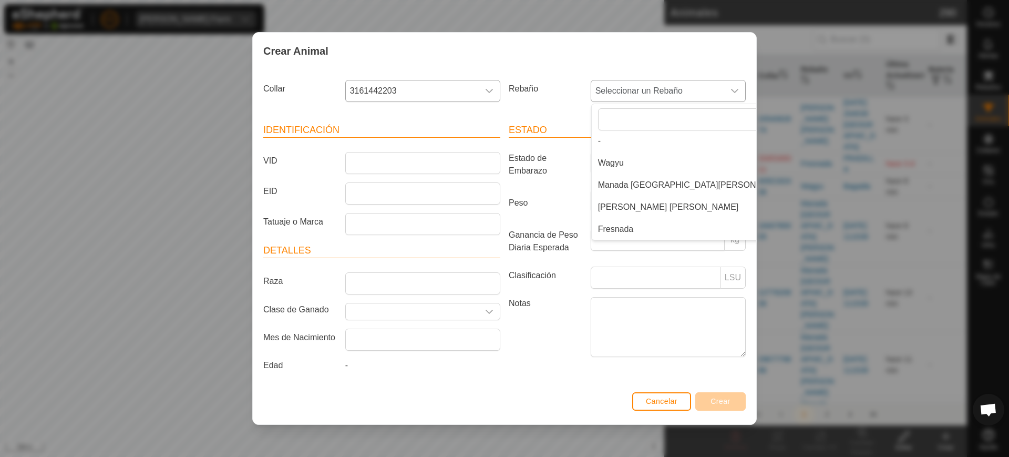
click at [650, 229] on li "Fresnada" at bounding box center [693, 229] width 202 height 21
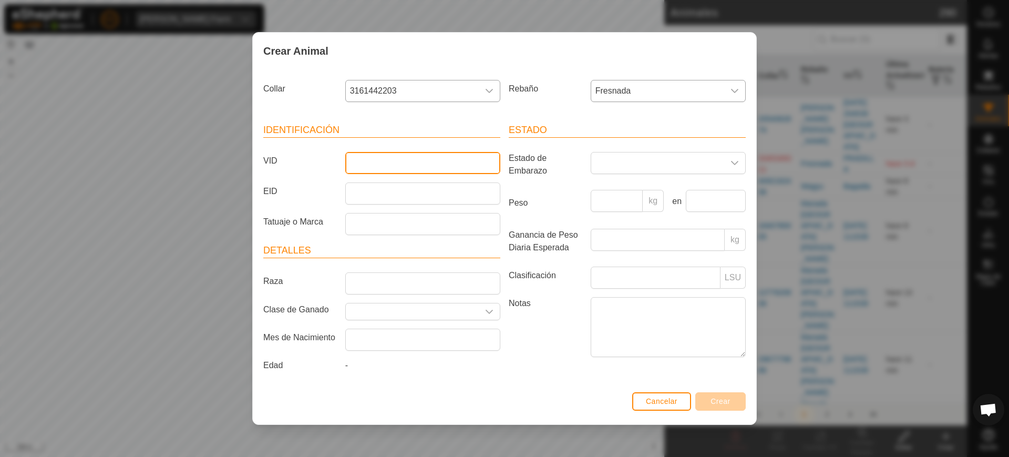
click at [448, 165] on input "VID" at bounding box center [422, 163] width 155 height 22
type input "1562"
click at [726, 401] on span "Crear" at bounding box center [721, 401] width 20 height 8
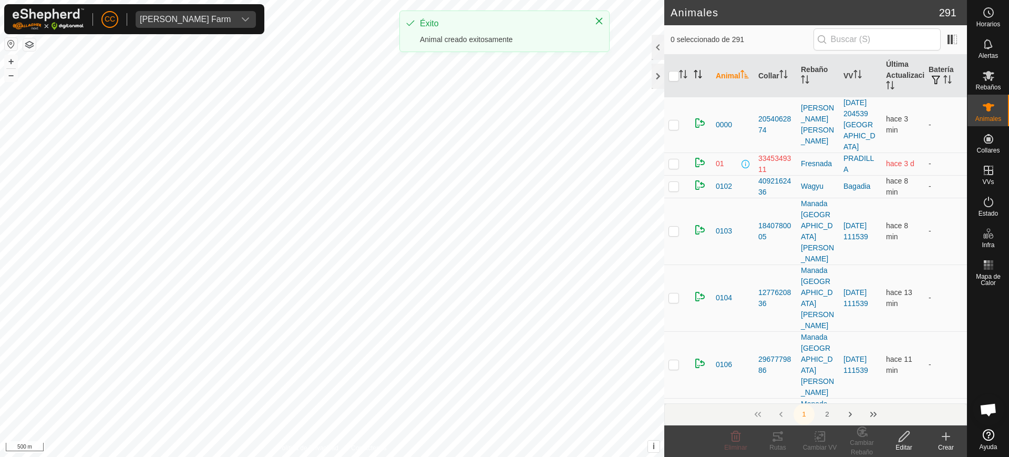
click at [951, 437] on icon at bounding box center [946, 436] width 13 height 13
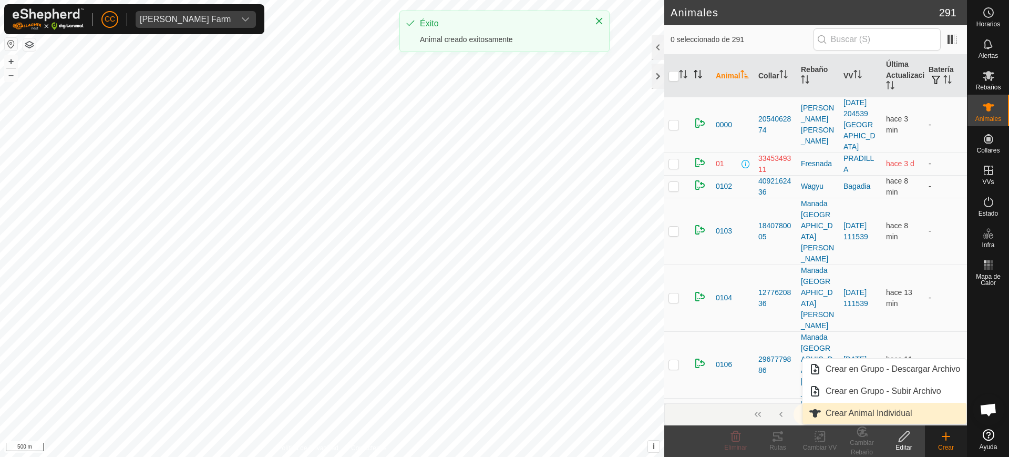
click at [890, 412] on link "Crear Animal Individual" at bounding box center [885, 413] width 164 height 21
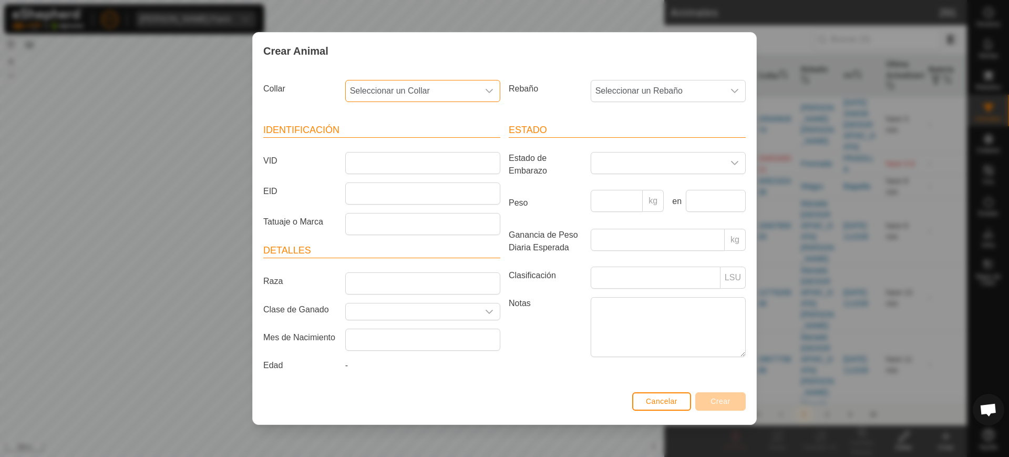
click at [419, 84] on span "Seleccionar un Collar" at bounding box center [412, 90] width 133 height 21
type input "71602"
click at [426, 152] on li "1882771602" at bounding box center [423, 145] width 154 height 21
click at [667, 87] on span "Seleccionar un Rebaño" at bounding box center [657, 90] width 133 height 21
click at [641, 229] on li "Fresnada" at bounding box center [693, 229] width 202 height 21
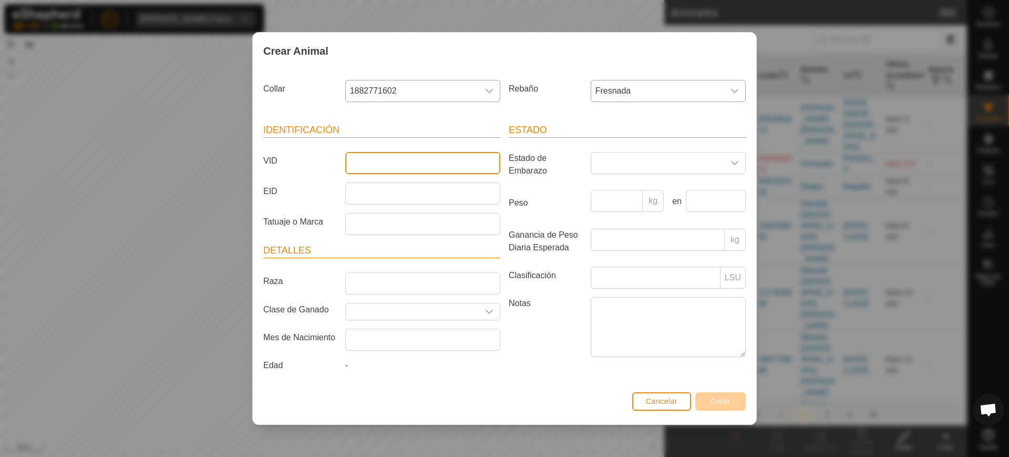
click at [457, 158] on input "VID" at bounding box center [422, 163] width 155 height 22
type input "3641"
click at [745, 407] on div "Cancelar Crear" at bounding box center [505, 406] width 504 height 36
click at [727, 399] on span "Crear" at bounding box center [721, 401] width 20 height 8
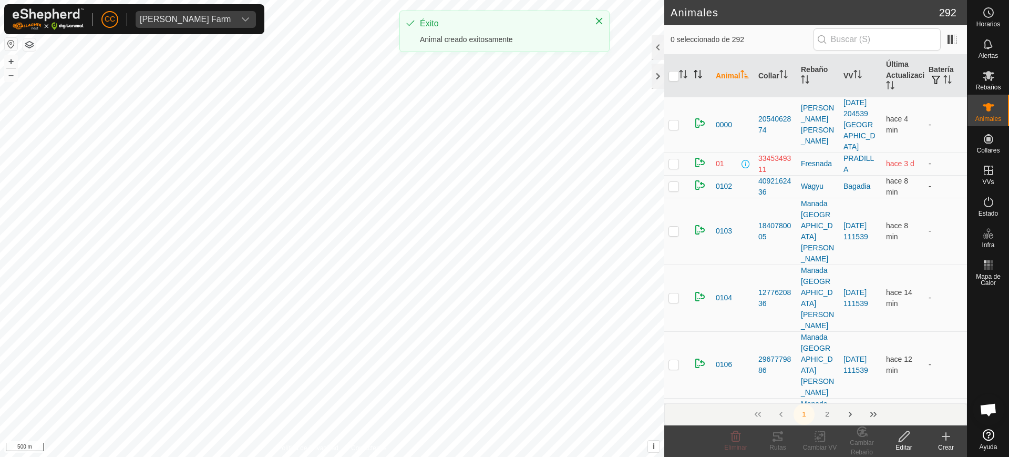
click at [942, 447] on div "Crear" at bounding box center [946, 447] width 42 height 9
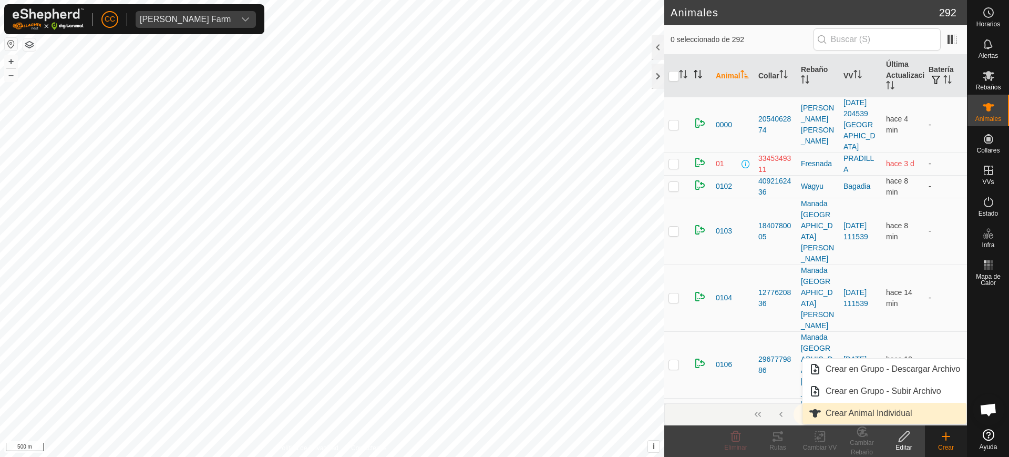
click at [898, 414] on link "Crear Animal Individual" at bounding box center [885, 413] width 164 height 21
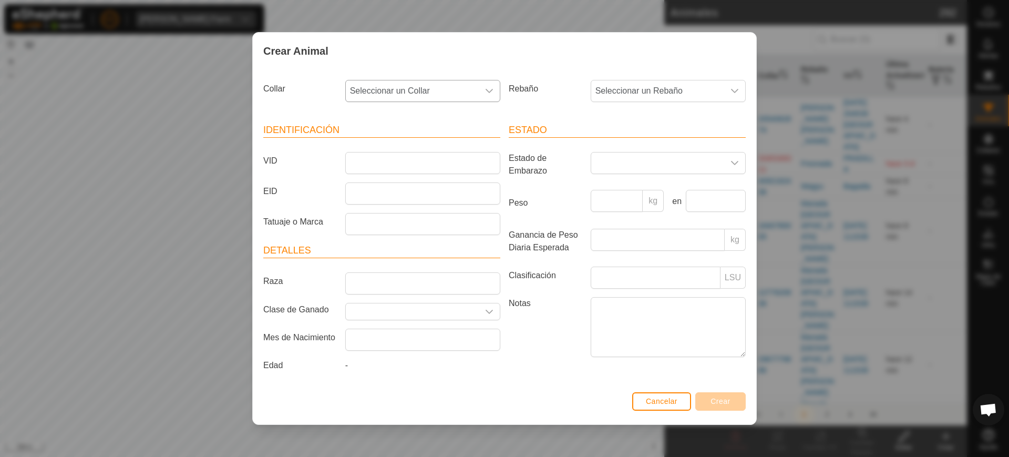
click at [480, 81] on div "dropdown trigger" at bounding box center [489, 90] width 21 height 21
type input "44903"
click at [431, 145] on li "0342244903" at bounding box center [423, 145] width 154 height 21
click at [641, 84] on span "Seleccionar un Rebaño" at bounding box center [657, 90] width 133 height 21
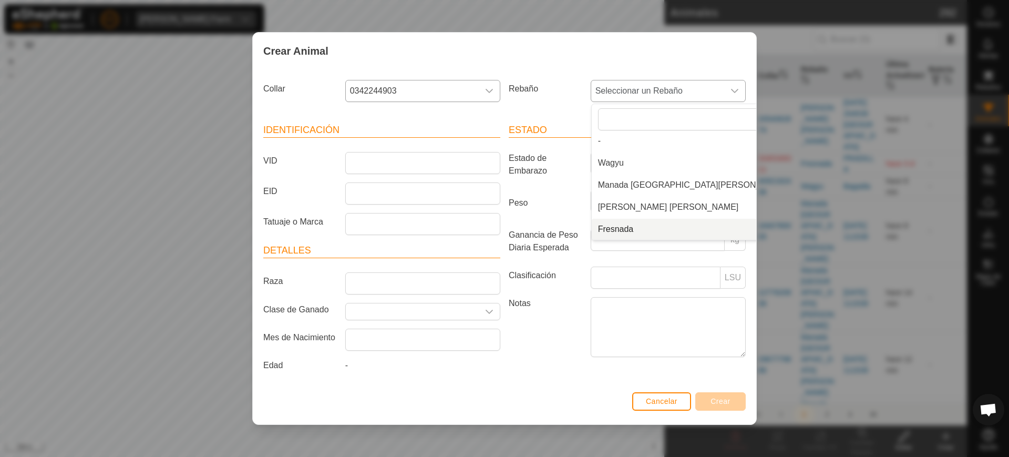
click at [646, 232] on li "Fresnada" at bounding box center [693, 229] width 202 height 21
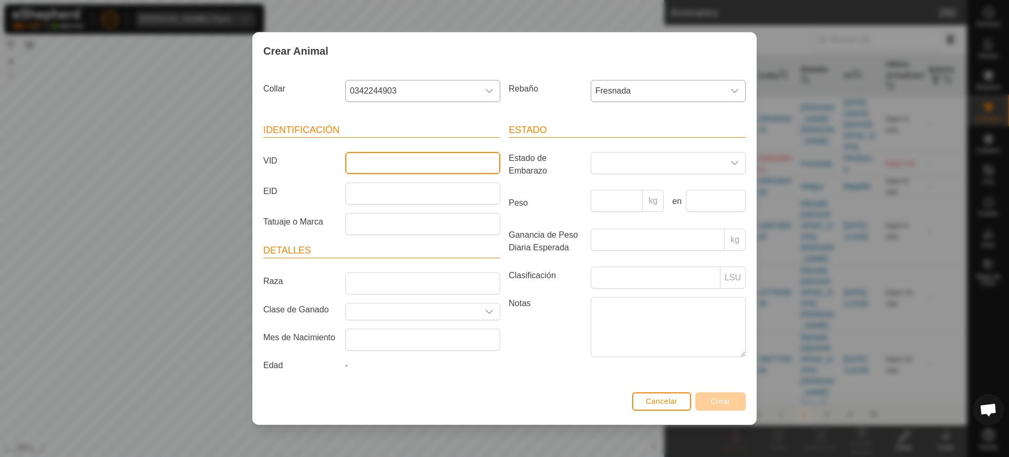
click at [427, 164] on input "VID" at bounding box center [422, 163] width 155 height 22
type input "6154"
click at [710, 395] on button "Crear" at bounding box center [720, 401] width 50 height 18
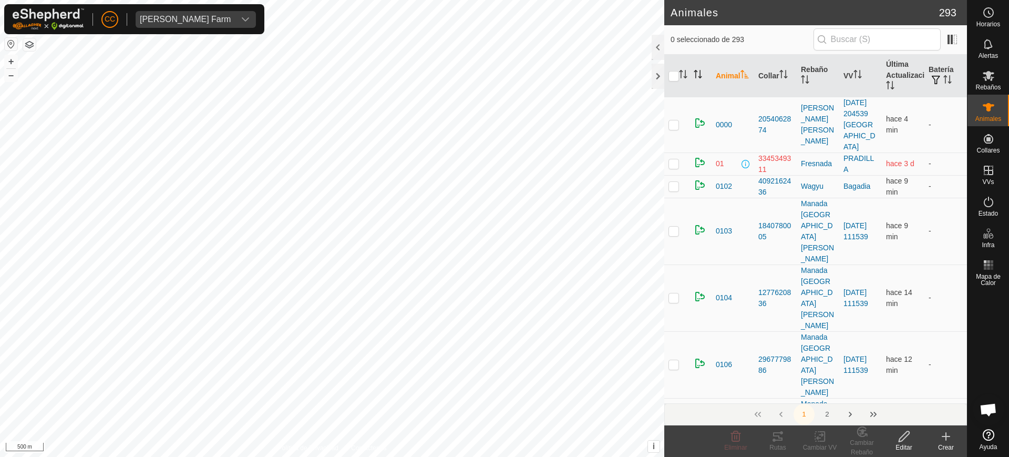
click at [941, 439] on icon at bounding box center [946, 436] width 13 height 13
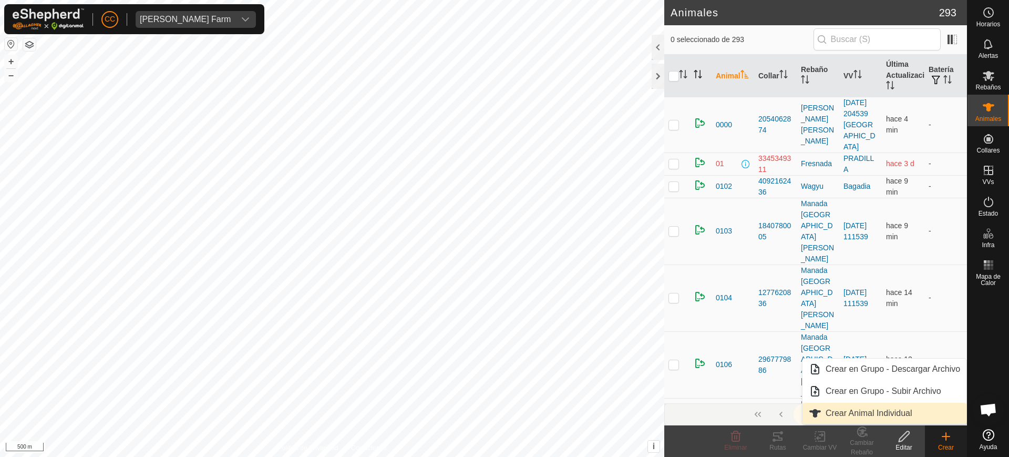
click at [908, 414] on link "Crear Animal Individual" at bounding box center [885, 413] width 164 height 21
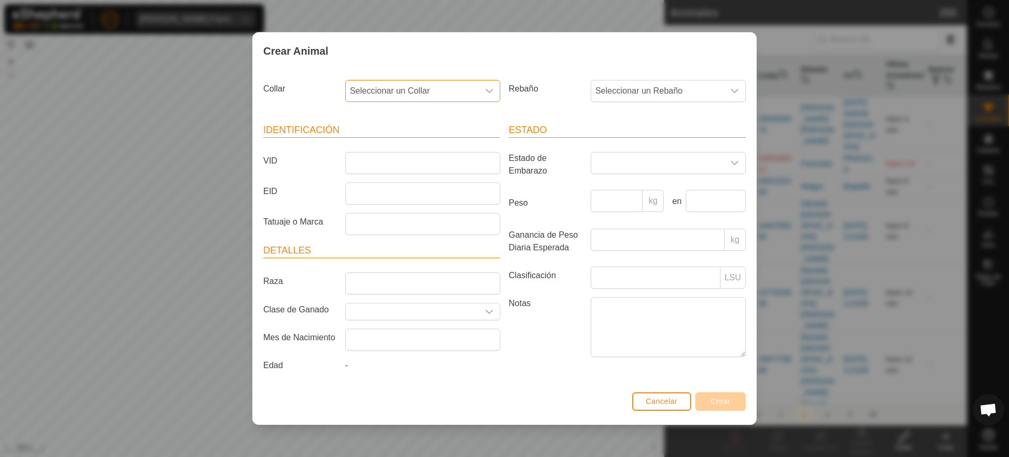
click at [388, 90] on span "Seleccionar un Collar" at bounding box center [412, 90] width 133 height 21
type input "41899"
click at [391, 148] on li "1591441899" at bounding box center [423, 145] width 154 height 21
click at [600, 86] on span "Seleccionar un Rebaño" at bounding box center [657, 90] width 133 height 21
click at [642, 230] on li "Fresnada" at bounding box center [693, 229] width 202 height 21
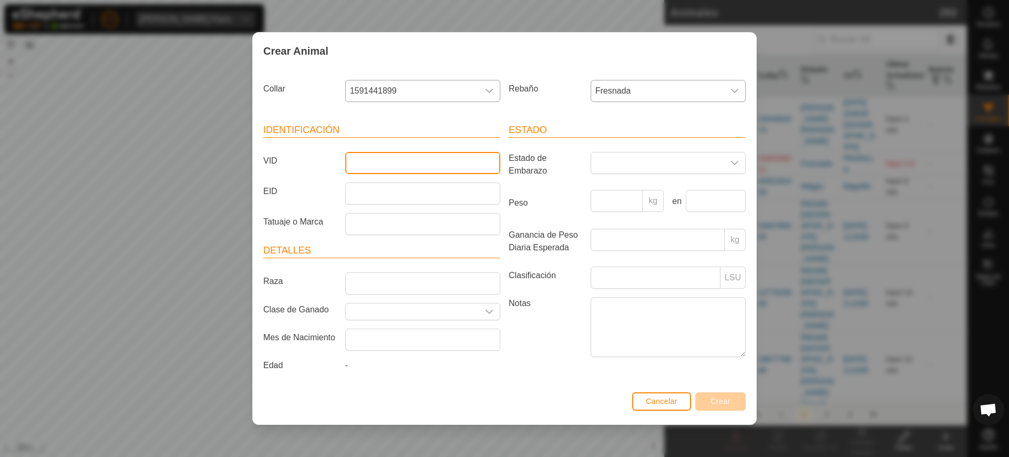
click at [409, 158] on input "VID" at bounding box center [422, 163] width 155 height 22
type input "1788"
click at [714, 397] on span "Crear" at bounding box center [721, 401] width 20 height 8
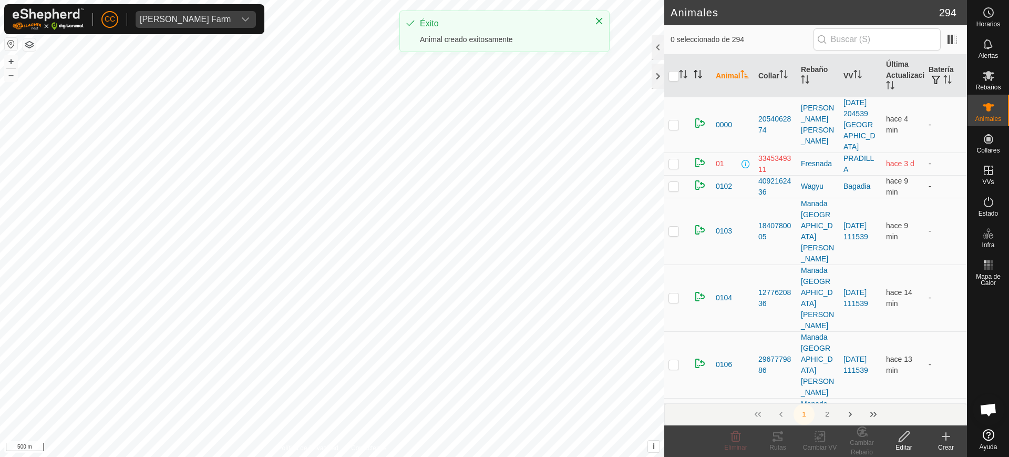
click at [940, 434] on icon at bounding box center [946, 436] width 13 height 13
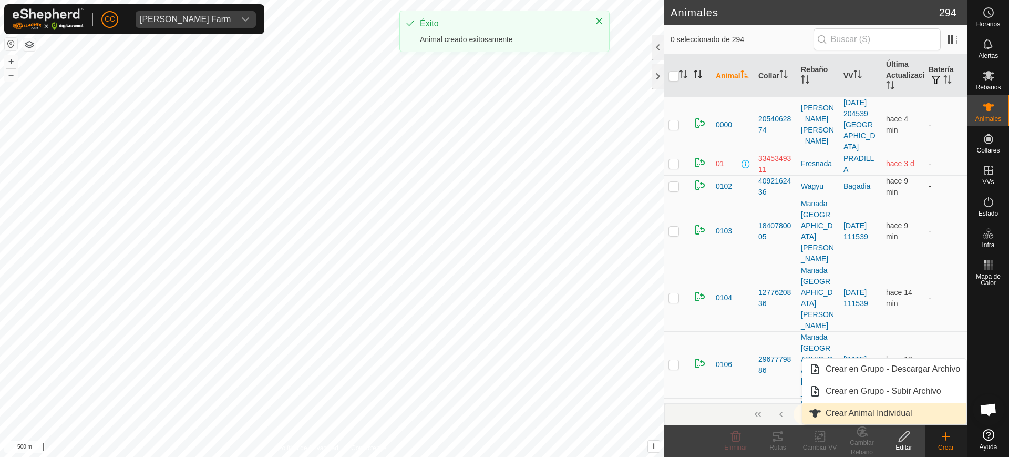
click at [894, 413] on link "Crear Animal Individual" at bounding box center [885, 413] width 164 height 21
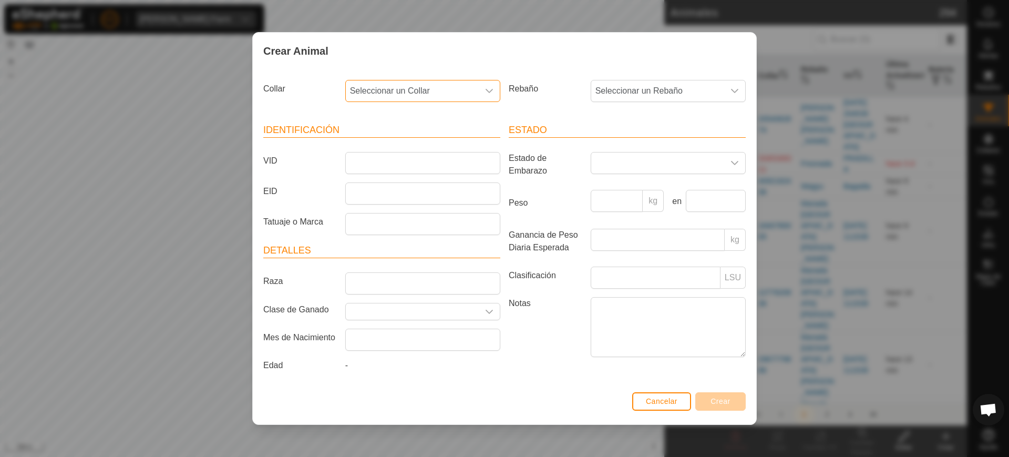
click at [399, 89] on span "Seleccionar un Collar" at bounding box center [412, 90] width 133 height 21
type input "7491"
click at [412, 149] on li "0921874919" at bounding box center [423, 145] width 154 height 21
click at [672, 86] on span "Seleccionar un Rebaño" at bounding box center [657, 90] width 133 height 21
click at [695, 231] on li "Fresnada" at bounding box center [693, 229] width 202 height 21
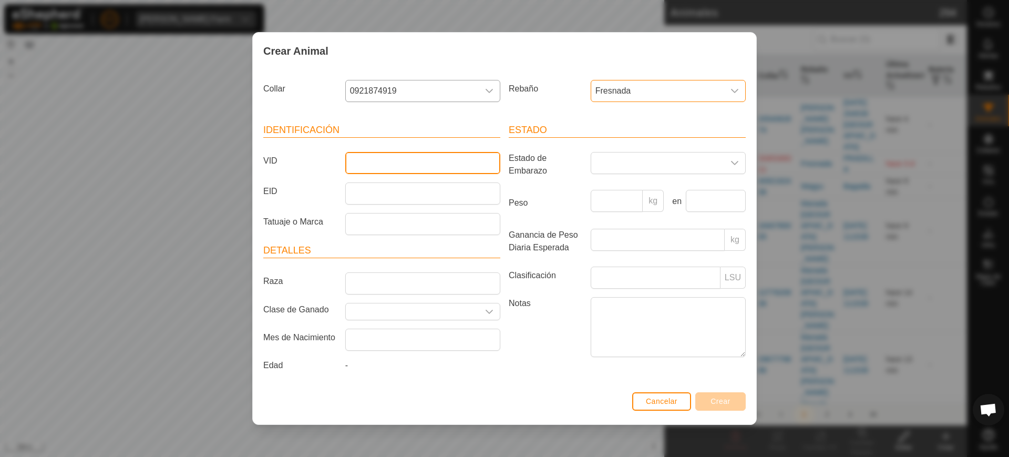
click at [374, 163] on input "VID" at bounding box center [422, 163] width 155 height 22
type input "9383"
click at [730, 404] on span "Crear" at bounding box center [721, 401] width 20 height 8
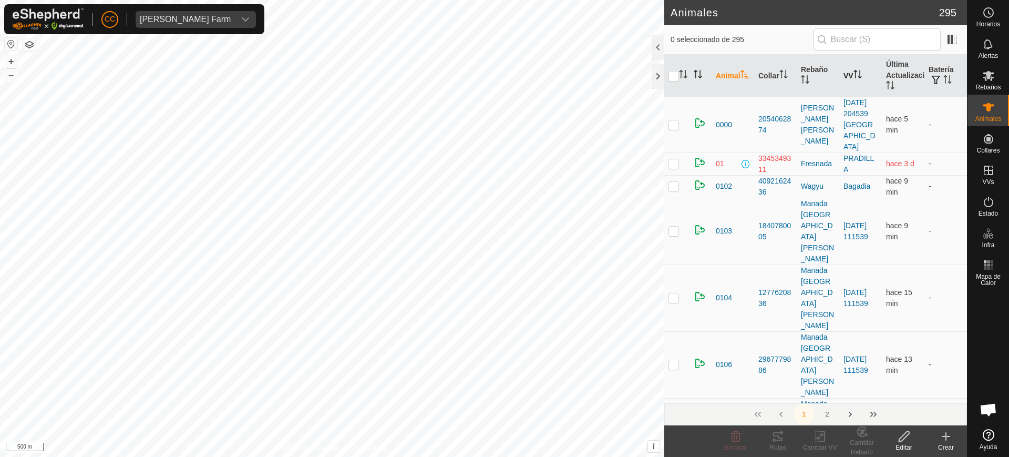
click at [855, 71] on icon "Activar para ordenar" at bounding box center [855, 74] width 1 height 8
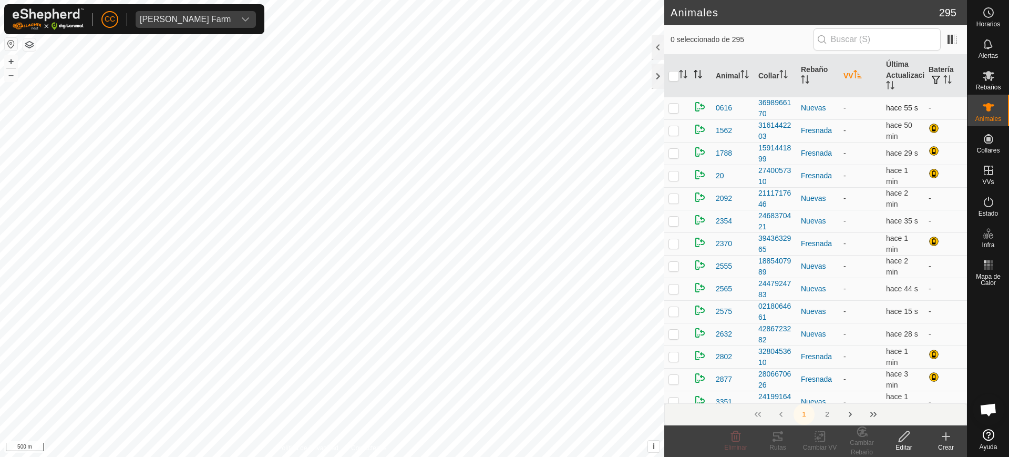
click at [674, 106] on p-checkbox at bounding box center [674, 108] width 11 height 8
click at [674, 108] on p-checkbox at bounding box center [674, 108] width 11 height 8
checkbox input "false"
click at [804, 74] on th "Rebaño" at bounding box center [818, 76] width 43 height 43
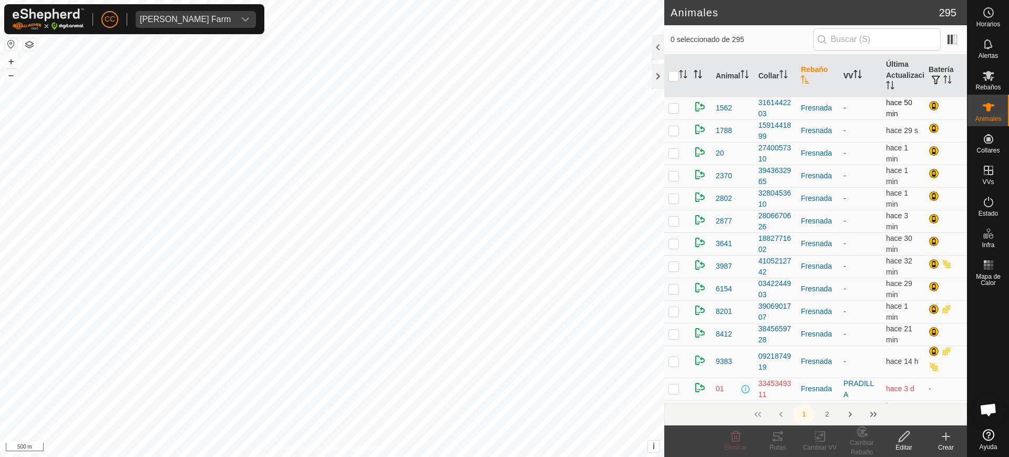
click at [674, 108] on p-checkbox at bounding box center [674, 108] width 11 height 8
checkbox input "true"
click at [668, 134] on td at bounding box center [676, 130] width 25 height 23
checkbox input "true"
click at [673, 151] on p-checkbox at bounding box center [674, 153] width 11 height 8
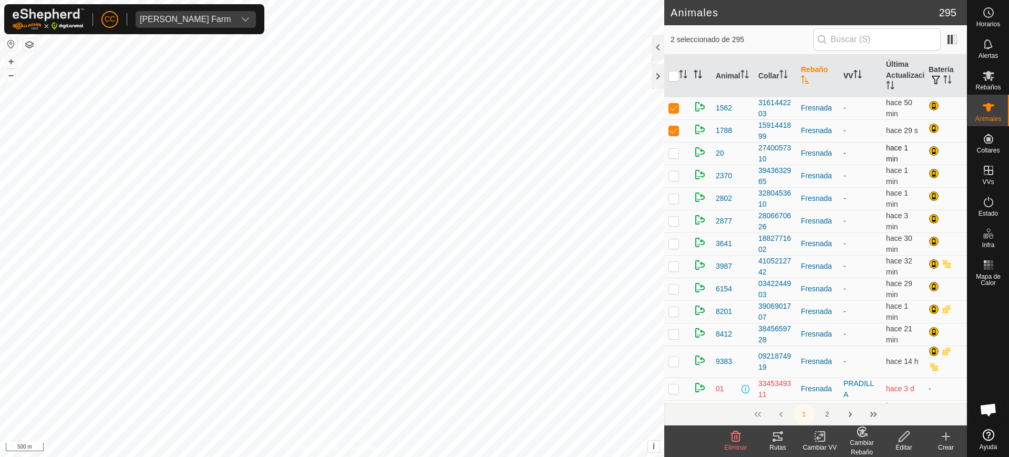
checkbox input "true"
click at [673, 180] on td at bounding box center [676, 176] width 25 height 23
checkbox input "true"
drag, startPoint x: 675, startPoint y: 196, endPoint x: 676, endPoint y: 215, distance: 20.0
click at [675, 196] on p-checkbox at bounding box center [674, 198] width 11 height 8
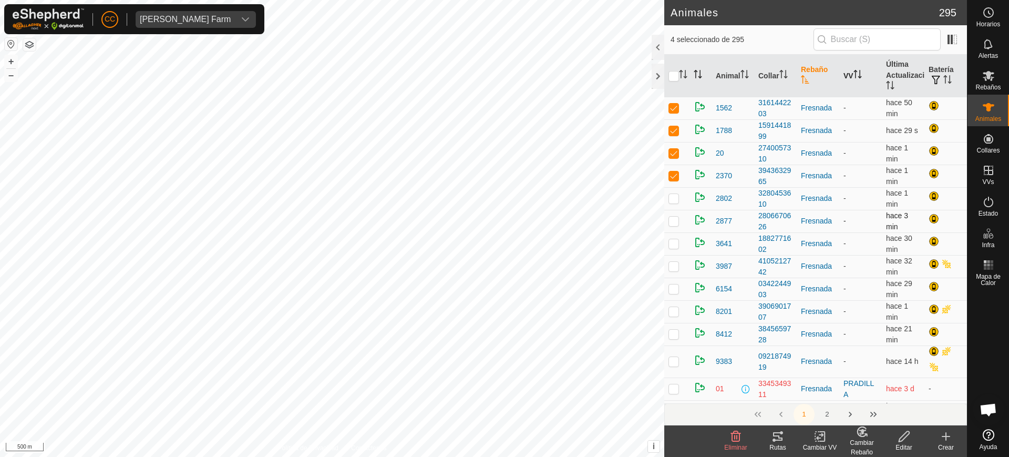
checkbox input "true"
click at [675, 224] on p-checkbox at bounding box center [674, 221] width 11 height 8
checkbox input "true"
click at [675, 236] on td at bounding box center [676, 243] width 25 height 23
checkbox input "true"
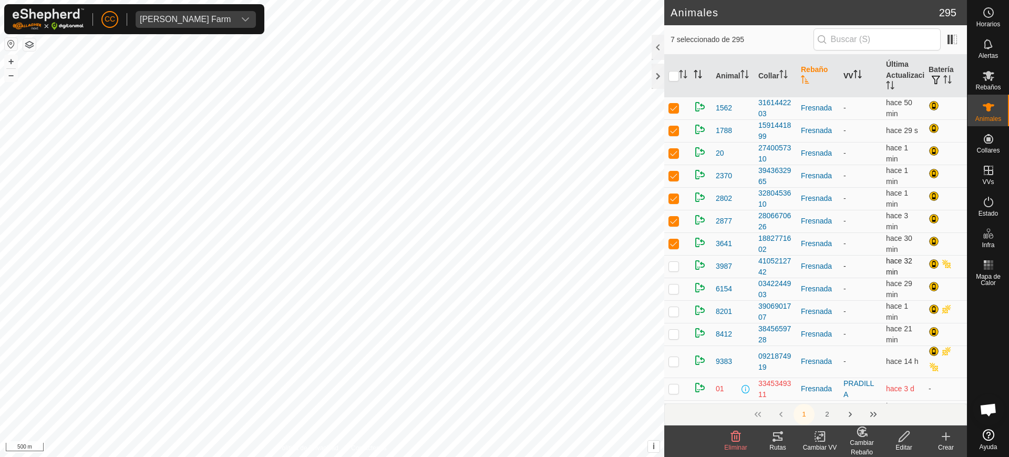
click at [680, 266] on td at bounding box center [676, 266] width 25 height 23
checkbox input "true"
click at [675, 285] on p-checkbox at bounding box center [674, 288] width 11 height 8
checkbox input "true"
click at [676, 313] on p-checkbox at bounding box center [674, 311] width 11 height 8
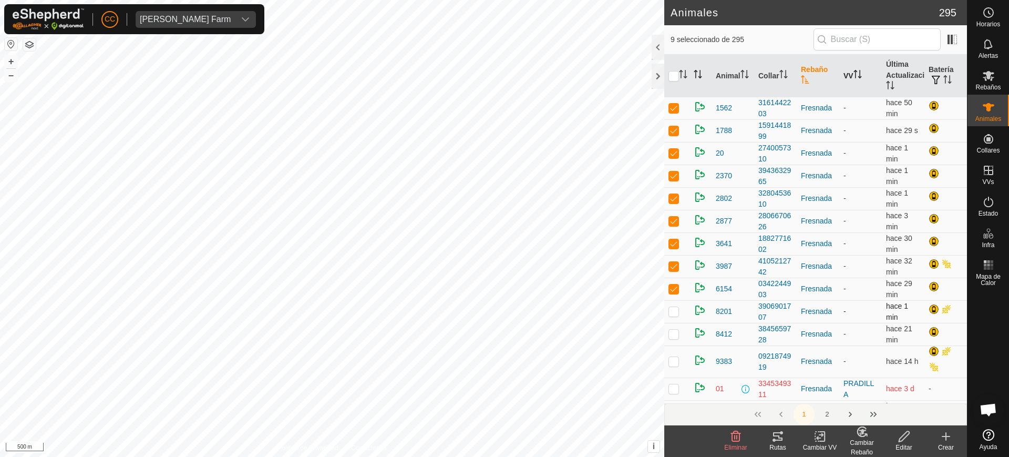
checkbox input "true"
click at [676, 330] on p-checkbox at bounding box center [674, 334] width 11 height 8
checkbox input "true"
click at [674, 361] on p-checkbox at bounding box center [674, 361] width 11 height 8
checkbox input "true"
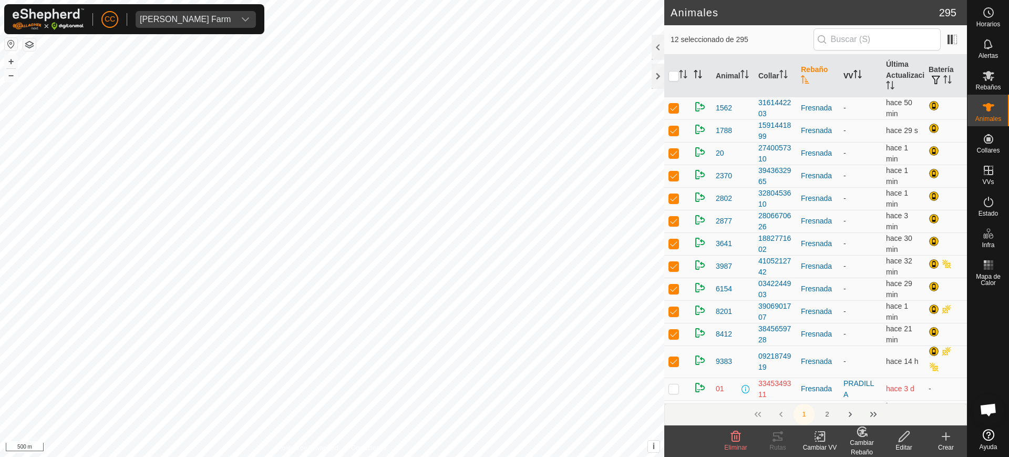
click at [823, 436] on icon at bounding box center [820, 436] width 13 height 13
click at [835, 394] on link "Elegir VV..." at bounding box center [851, 391] width 104 height 21
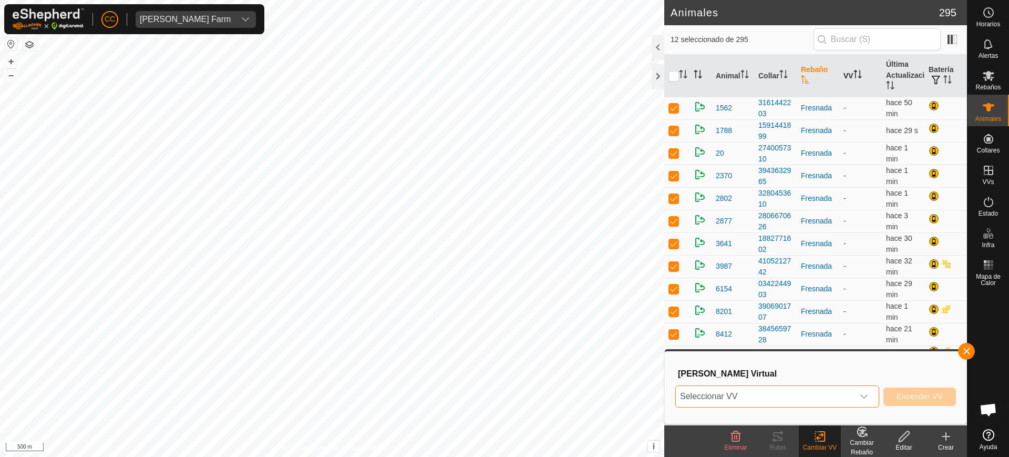
click at [790, 395] on span "Seleccionar VV" at bounding box center [765, 396] width 178 height 21
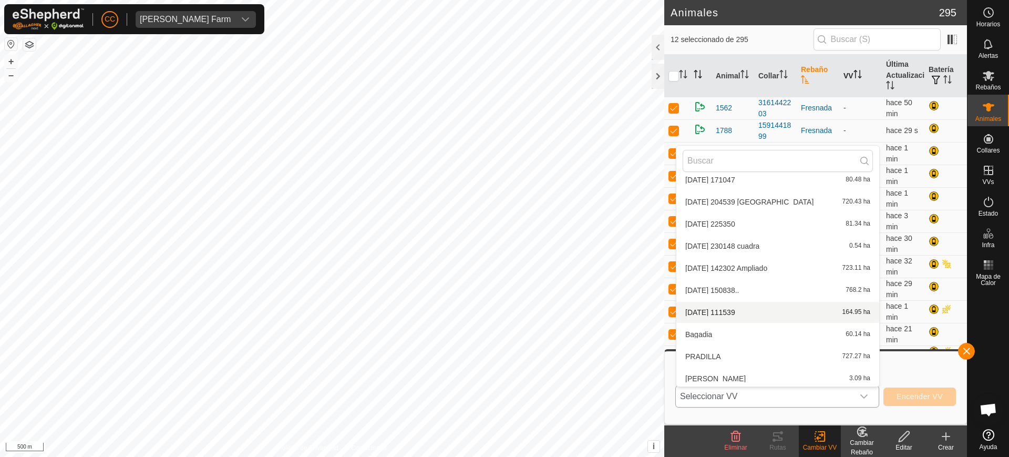
scroll to position [209, 0]
click at [741, 287] on li "PRADILLA 727.27 ha" at bounding box center [777, 289] width 203 height 21
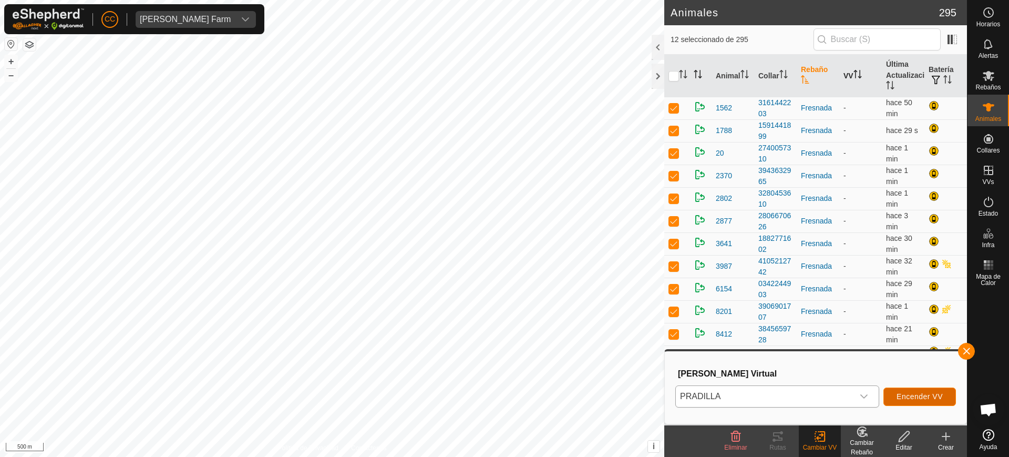
click at [912, 392] on span "Encender VV" at bounding box center [920, 396] width 46 height 8
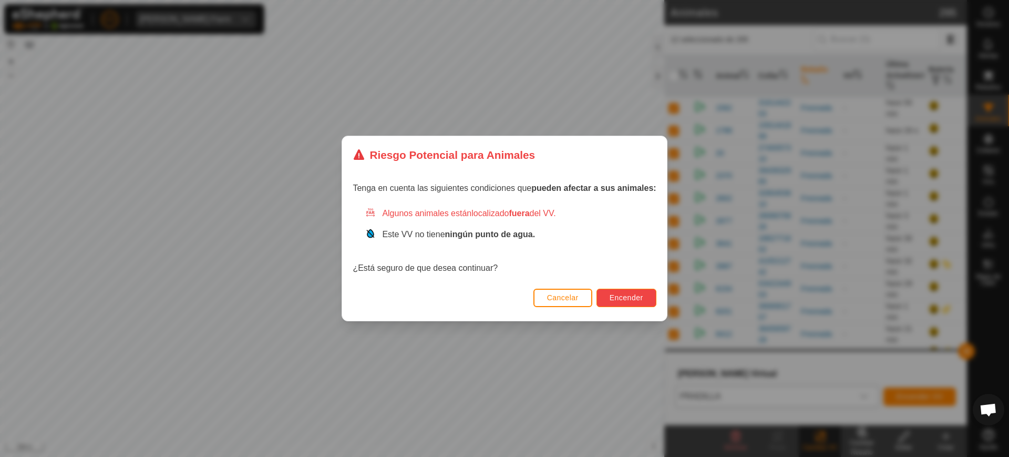
click at [611, 297] on span "Encender" at bounding box center [627, 297] width 34 height 8
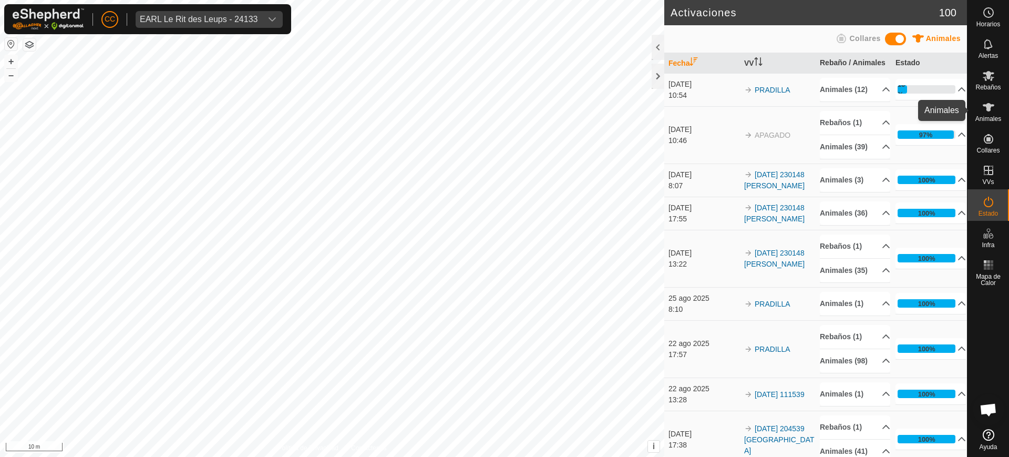
click at [988, 108] on icon at bounding box center [989, 107] width 12 height 8
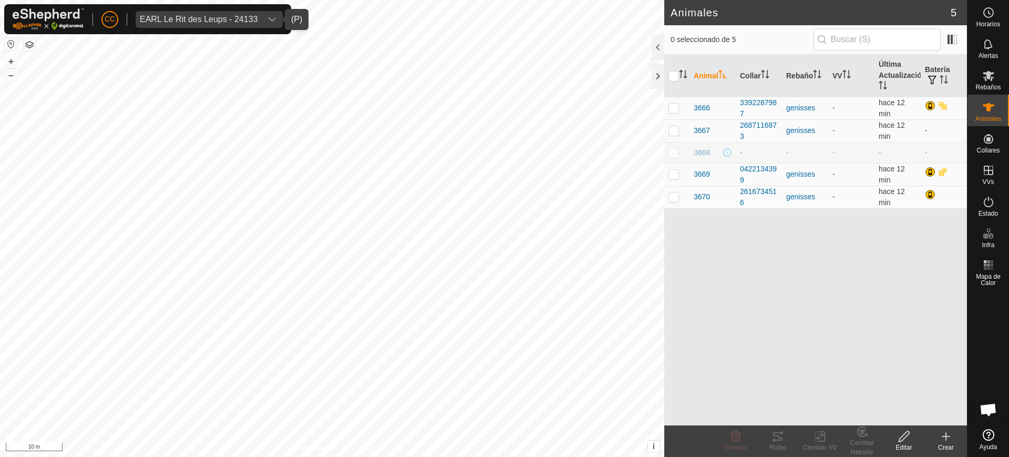
click at [225, 19] on div "EARL Le Rit des Leups - 24133" at bounding box center [199, 19] width 118 height 8
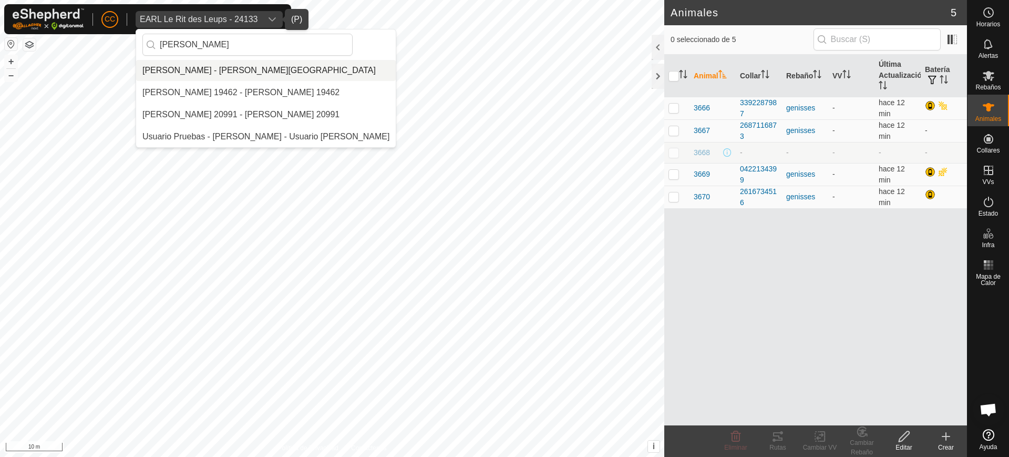
type input "[PERSON_NAME]"
click at [225, 69] on li "[PERSON_NAME] - [PERSON_NAME][GEOGRAPHIC_DATA]" at bounding box center [266, 70] width 260 height 21
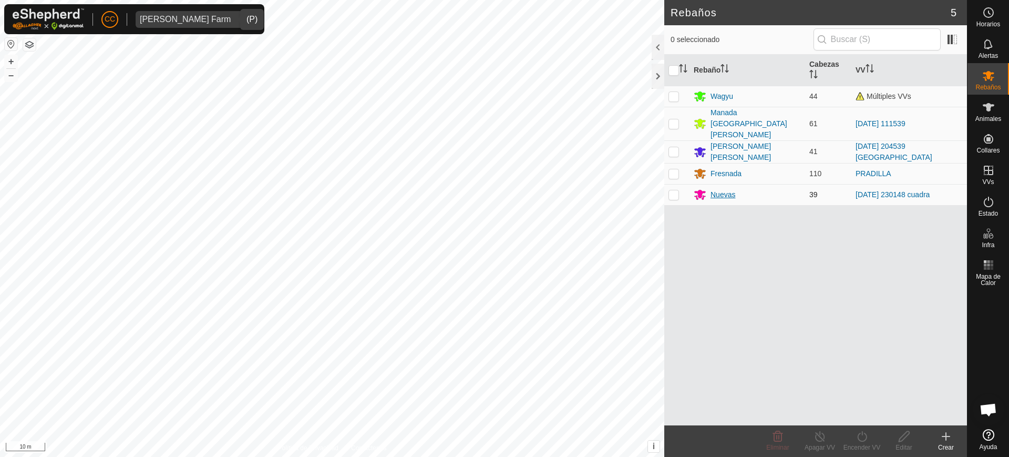
click at [735, 189] on div "Nuevas" at bounding box center [723, 194] width 25 height 11
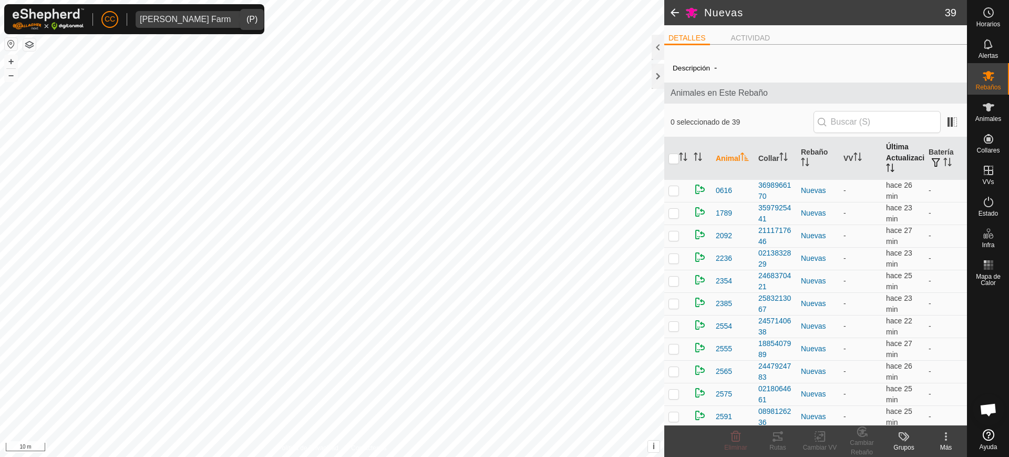
click at [894, 165] on th "Última Actualización" at bounding box center [903, 158] width 43 height 43
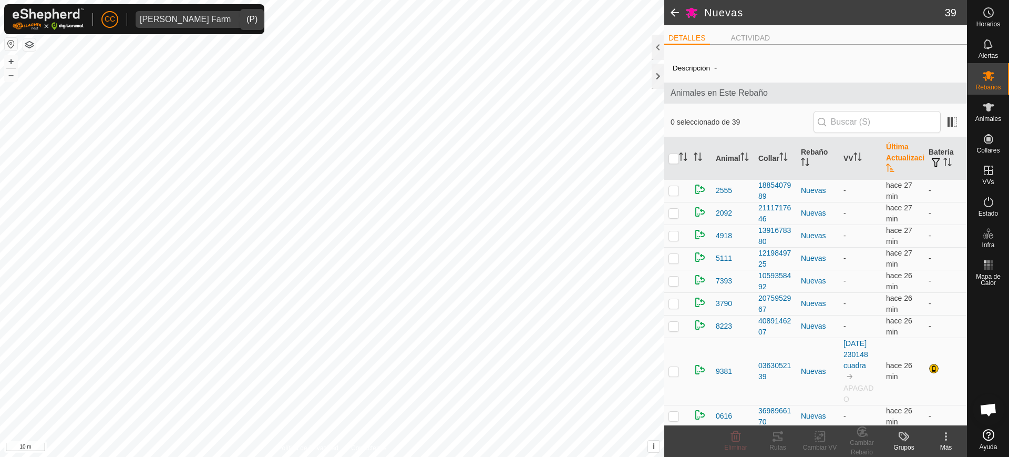
click at [894, 165] on th "Última Actualización" at bounding box center [903, 158] width 43 height 43
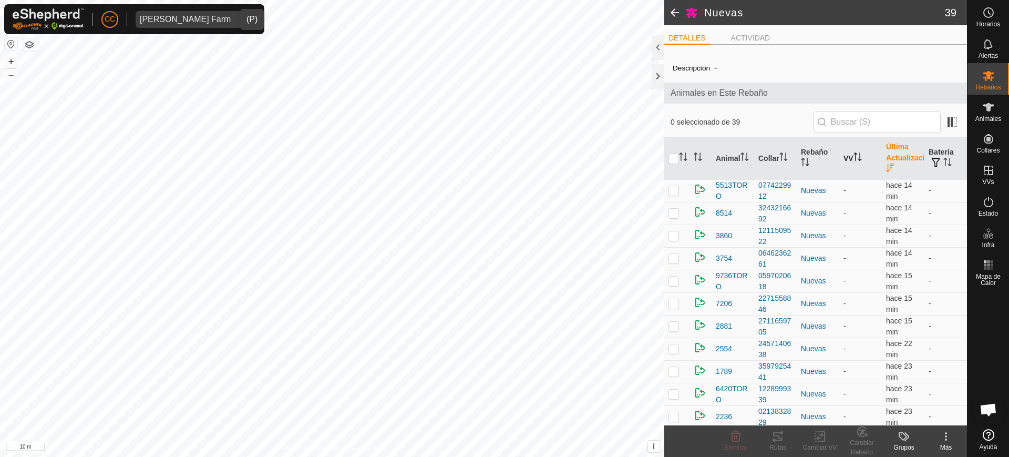
click at [856, 152] on icon "Activar para ordenar" at bounding box center [858, 156] width 8 height 8
click at [850, 164] on th "VV" at bounding box center [860, 158] width 43 height 43
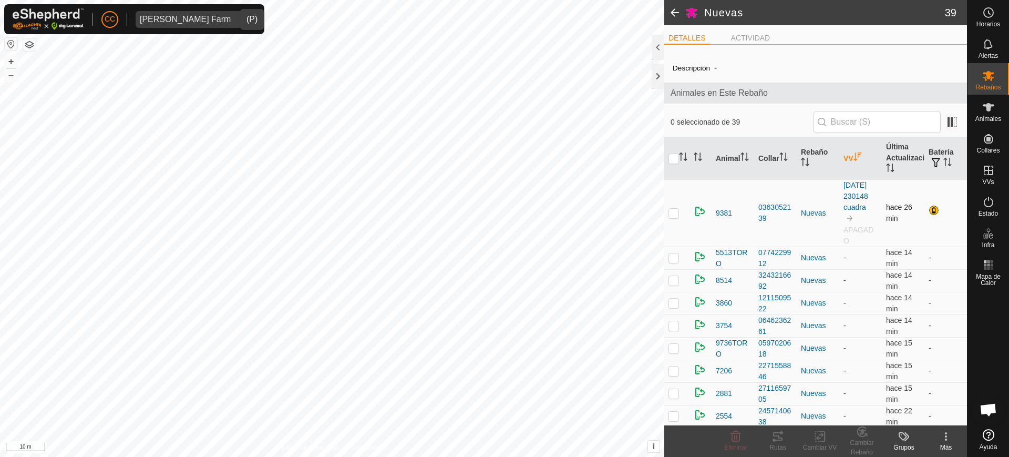
click at [674, 217] on p-checkbox at bounding box center [674, 213] width 11 height 8
checkbox input "true"
